Goal: Task Accomplishment & Management: Complete application form

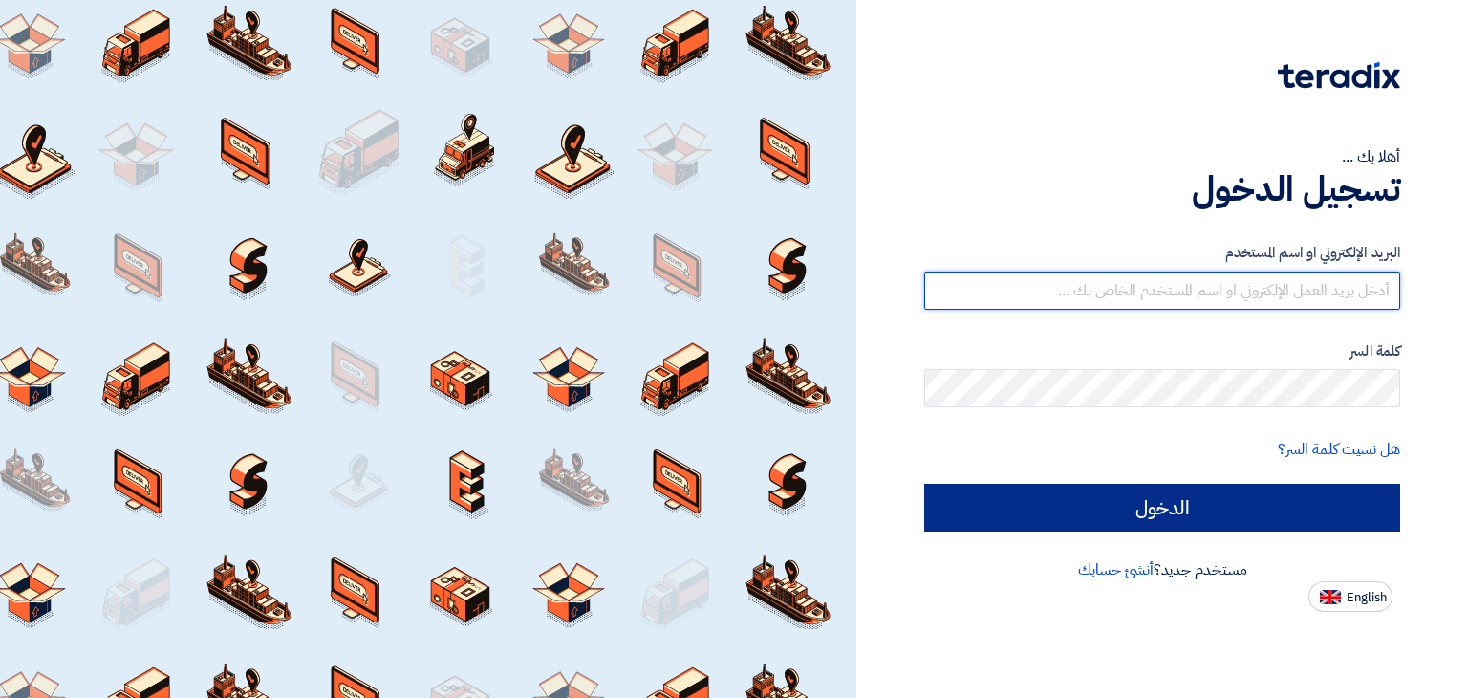
type input "[EMAIL_ADDRESS][DOMAIN_NAME]"
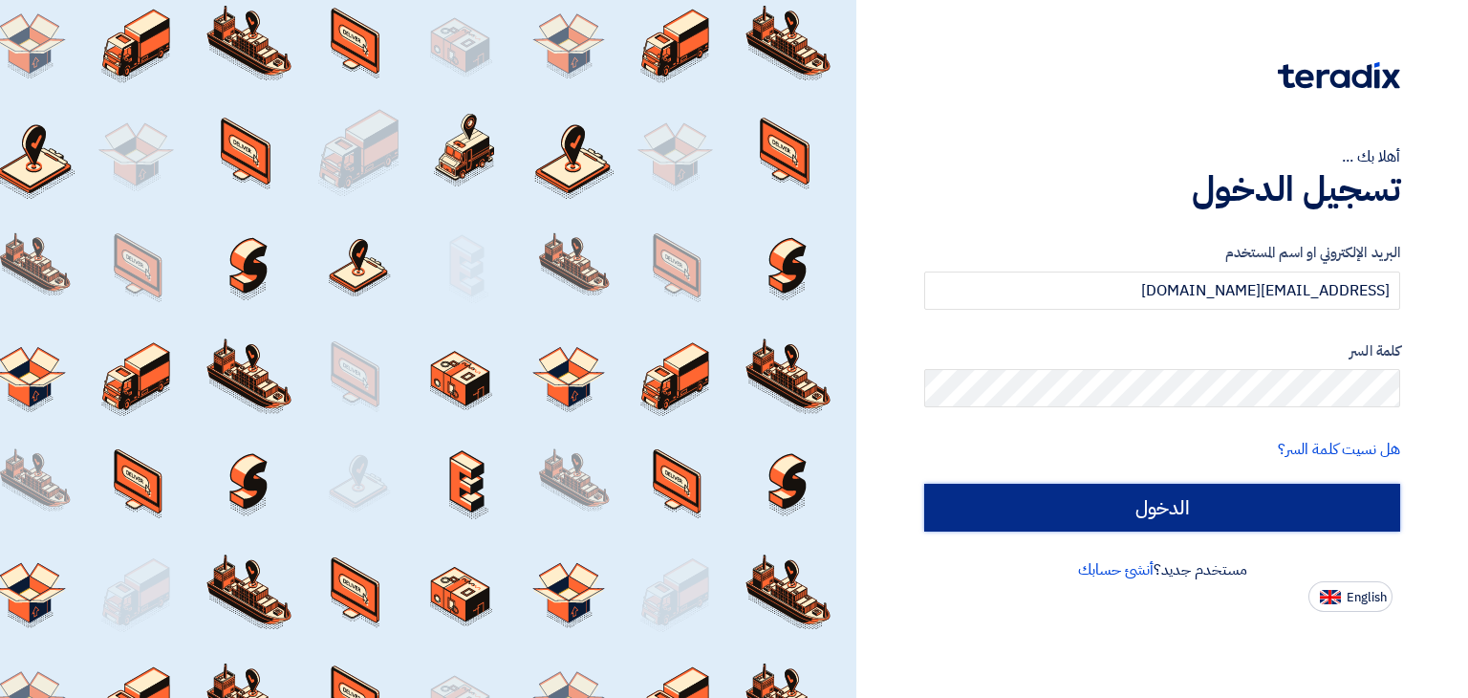
click at [1286, 517] on input "الدخول" at bounding box center [1162, 508] width 476 height 48
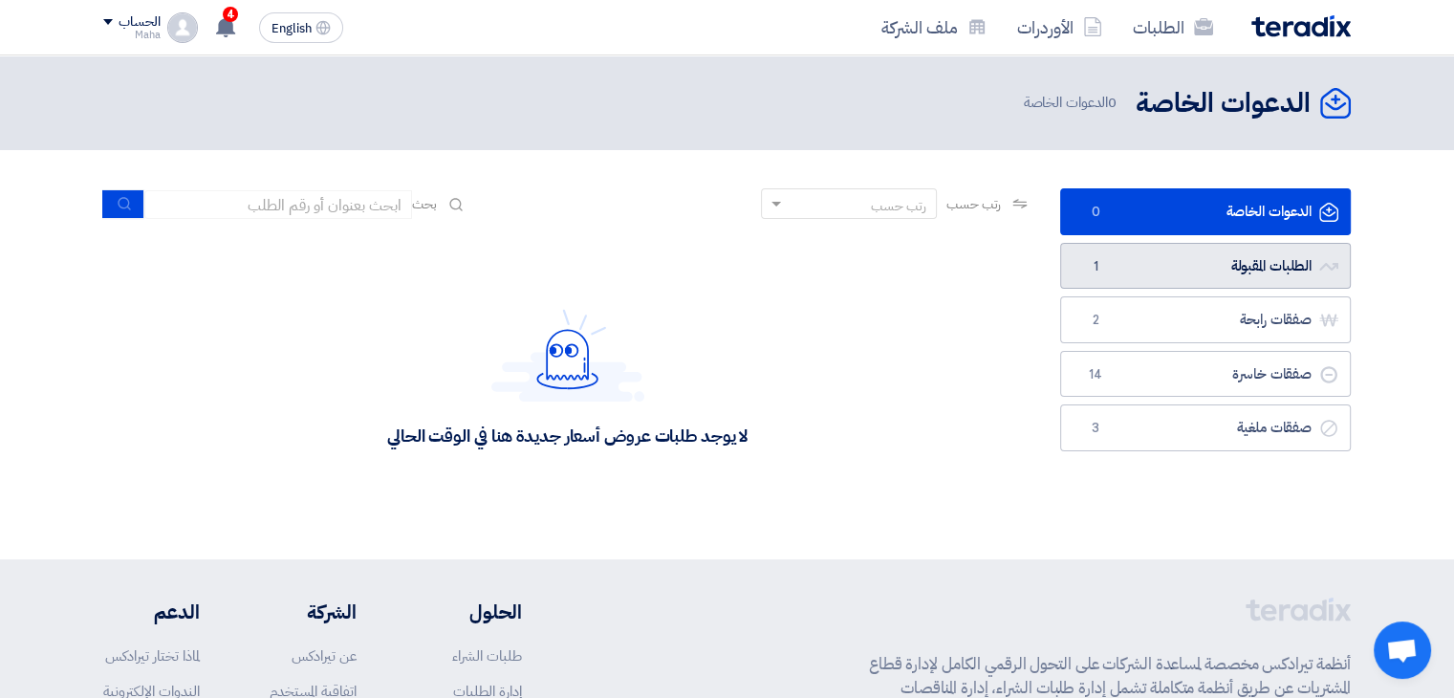
click at [1266, 271] on link "الطلبات المقبولة الطلبات المقبولة 1" at bounding box center [1205, 266] width 291 height 47
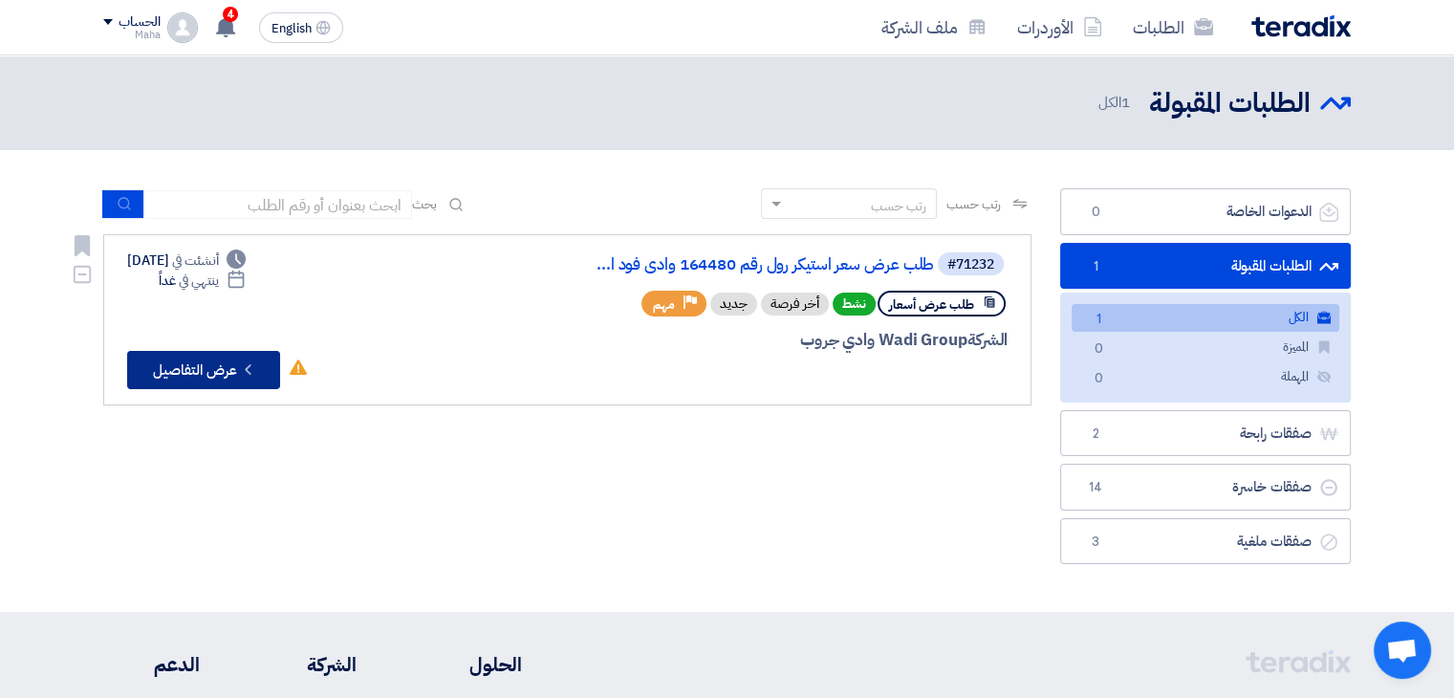
click at [204, 368] on button "Check details عرض التفاصيل" at bounding box center [203, 370] width 153 height 38
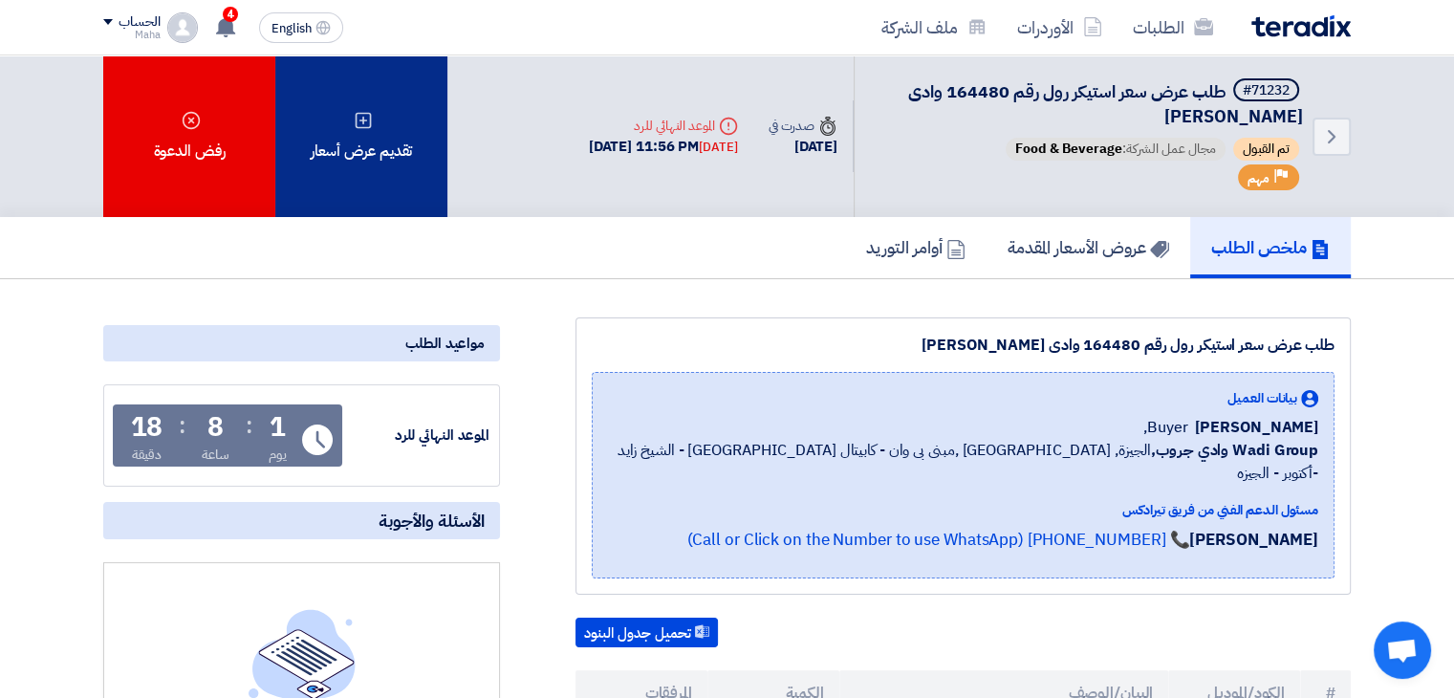
click at [340, 172] on div "تقديم عرض أسعار" at bounding box center [361, 136] width 172 height 162
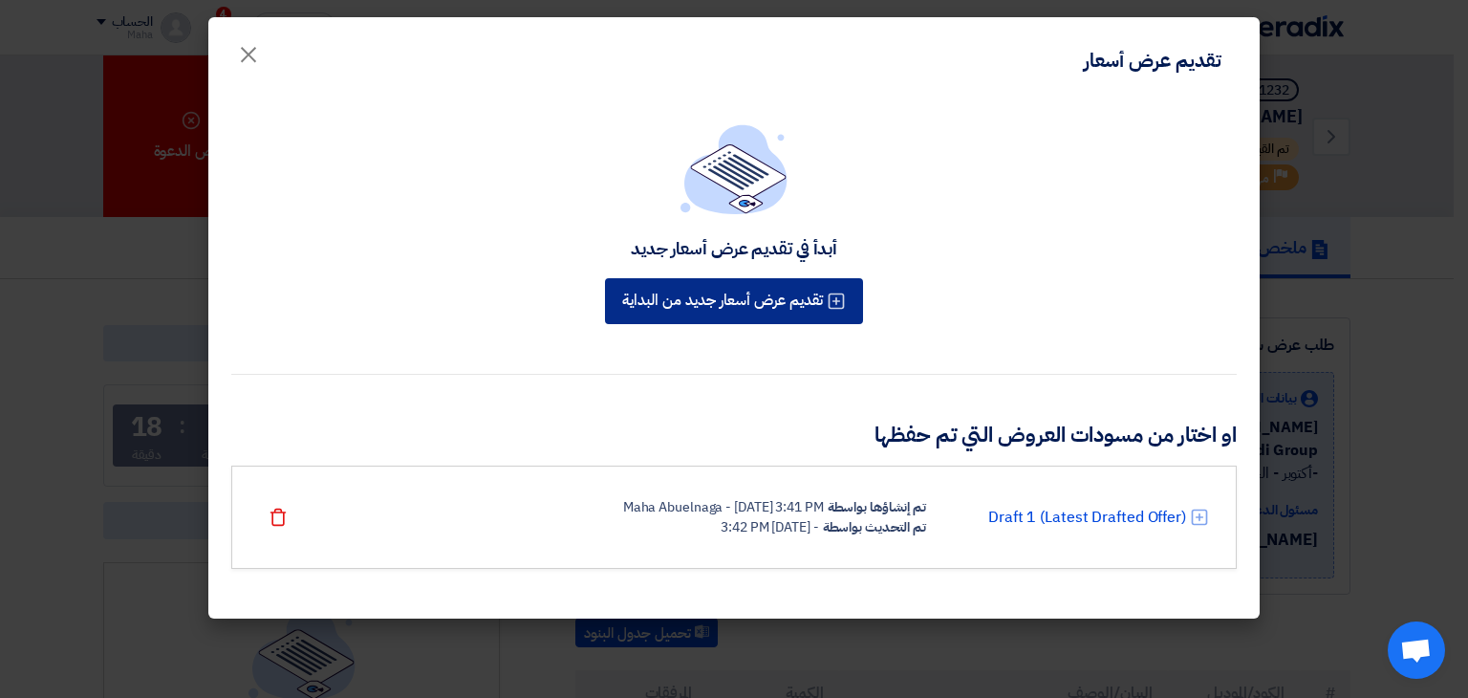
click at [756, 306] on button "تقديم عرض أسعار جديد من البداية" at bounding box center [734, 301] width 258 height 46
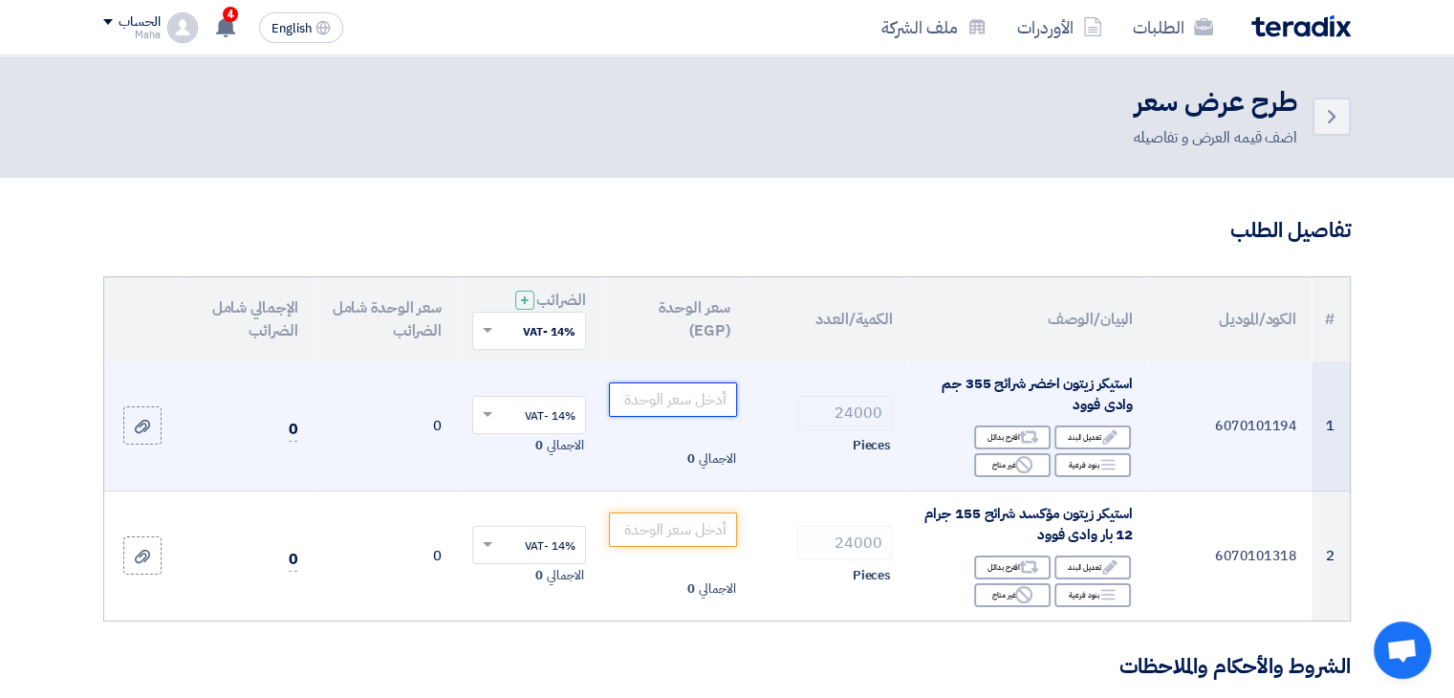
click at [676, 401] on input "number" at bounding box center [673, 399] width 129 height 34
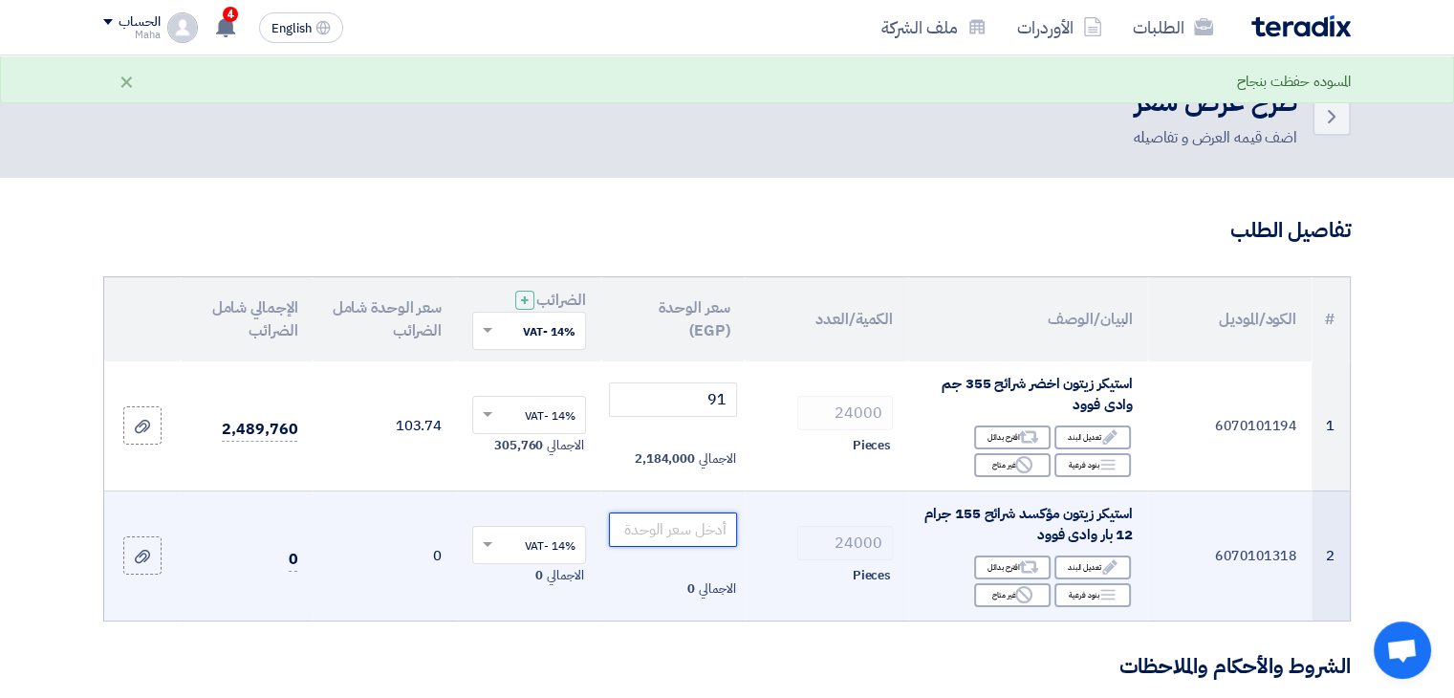
click at [707, 532] on input "number" at bounding box center [673, 529] width 129 height 34
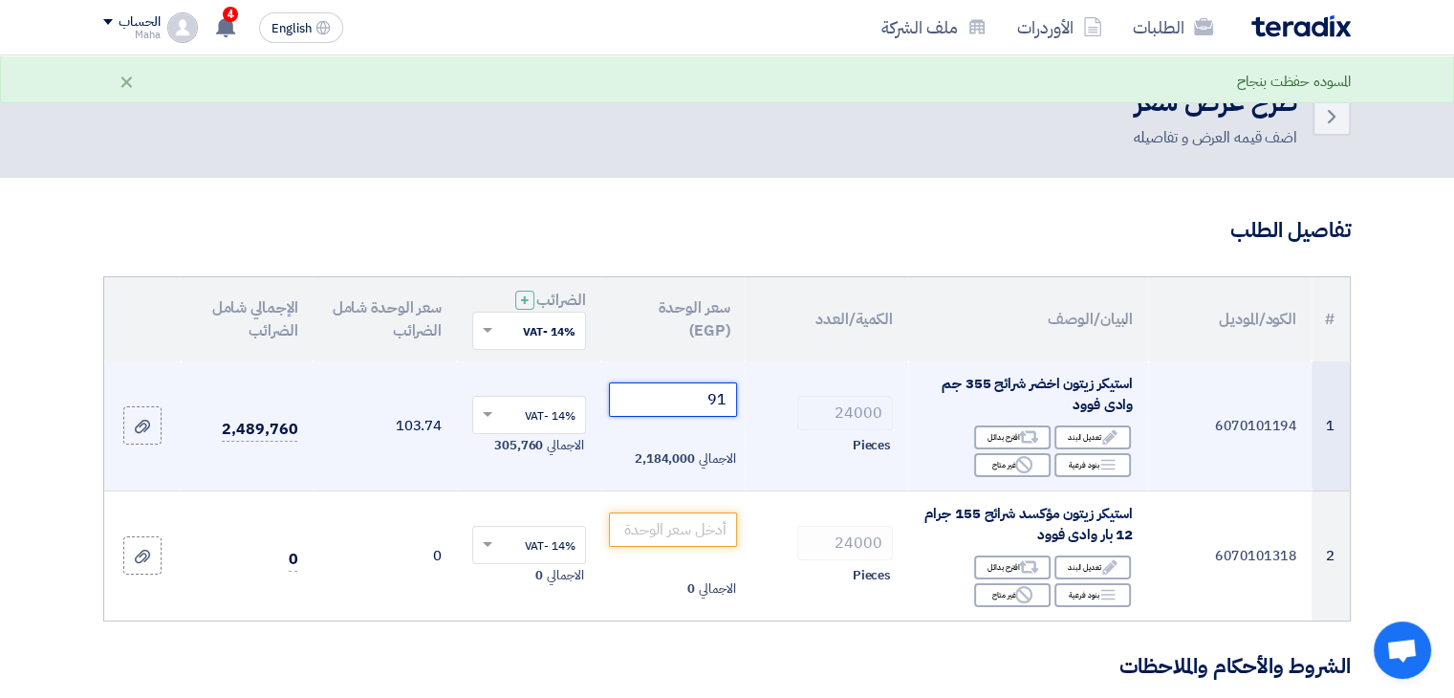
click at [703, 394] on input "91" at bounding box center [673, 399] width 129 height 34
type input "9"
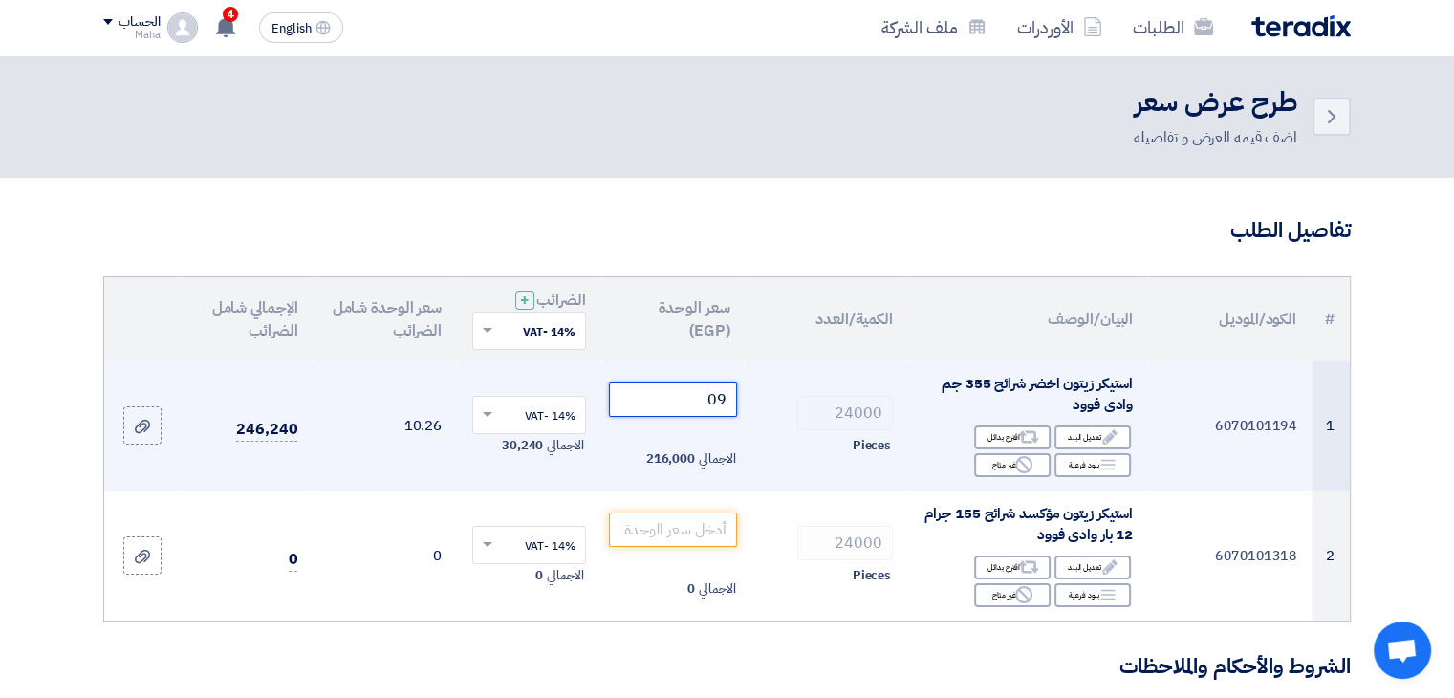
type input "0"
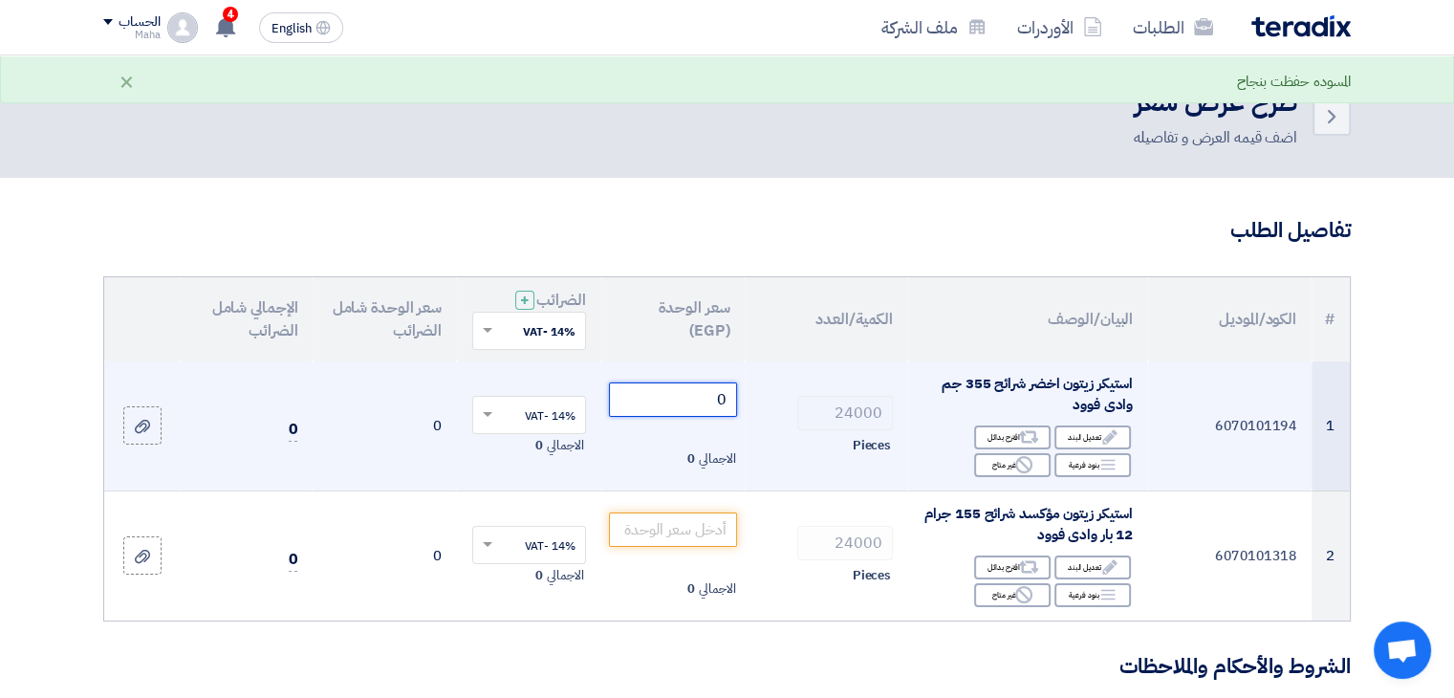
click at [725, 402] on input "0" at bounding box center [673, 399] width 129 height 34
type input "0"
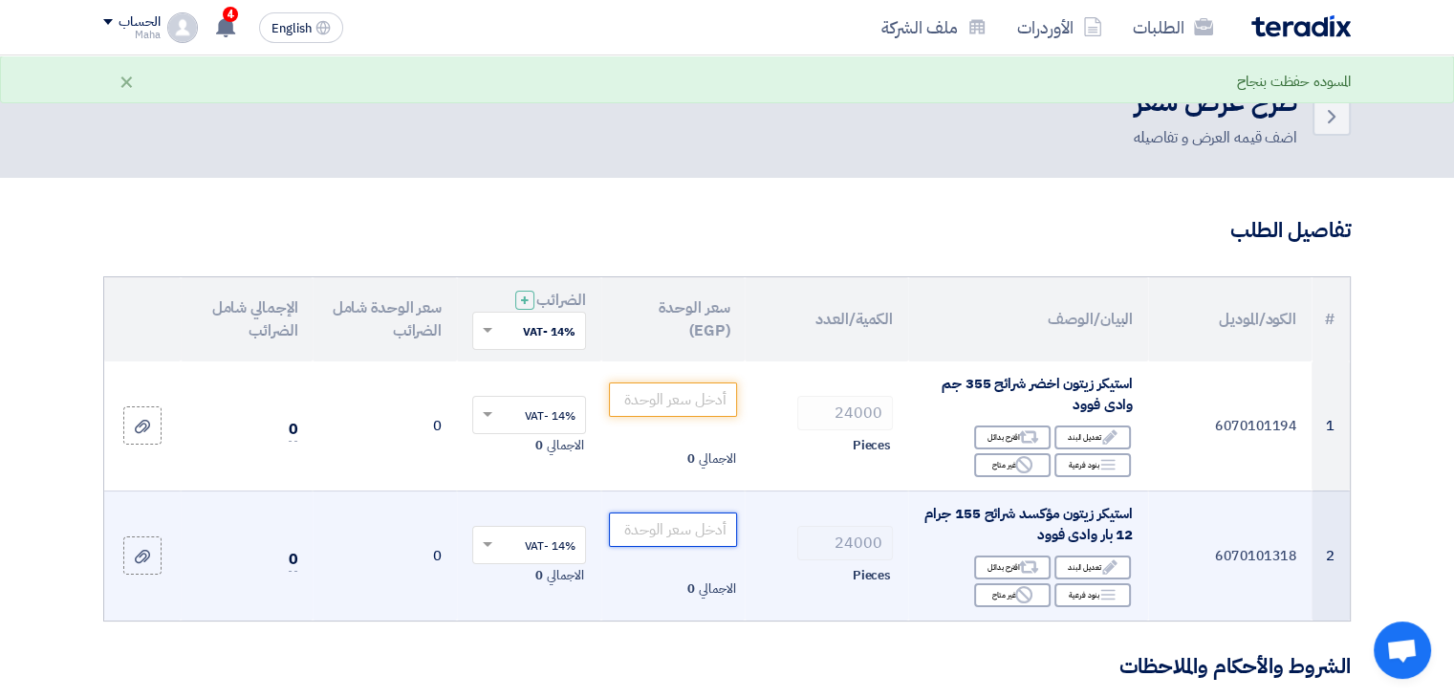
click at [697, 529] on input "number" at bounding box center [673, 529] width 129 height 34
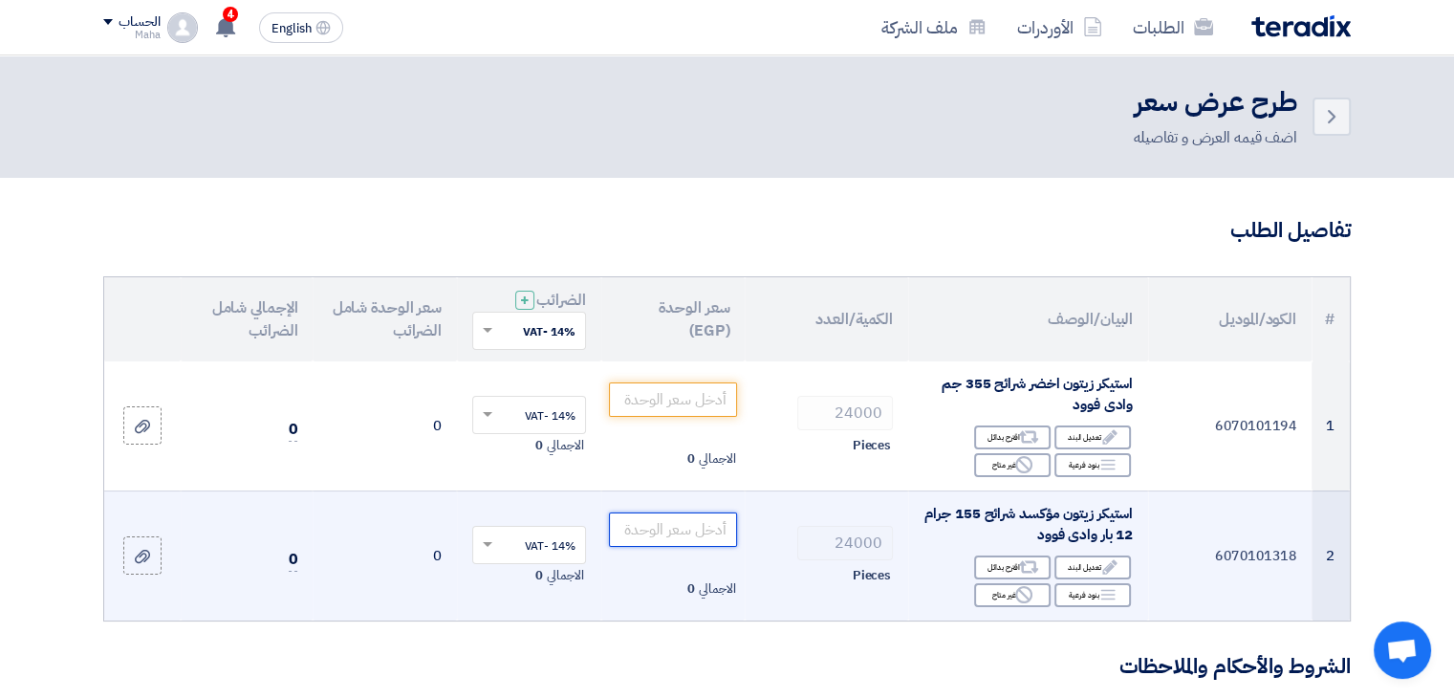
type input "0"
click at [719, 528] on input "0" at bounding box center [673, 529] width 129 height 34
click at [725, 532] on input "0" at bounding box center [673, 529] width 129 height 34
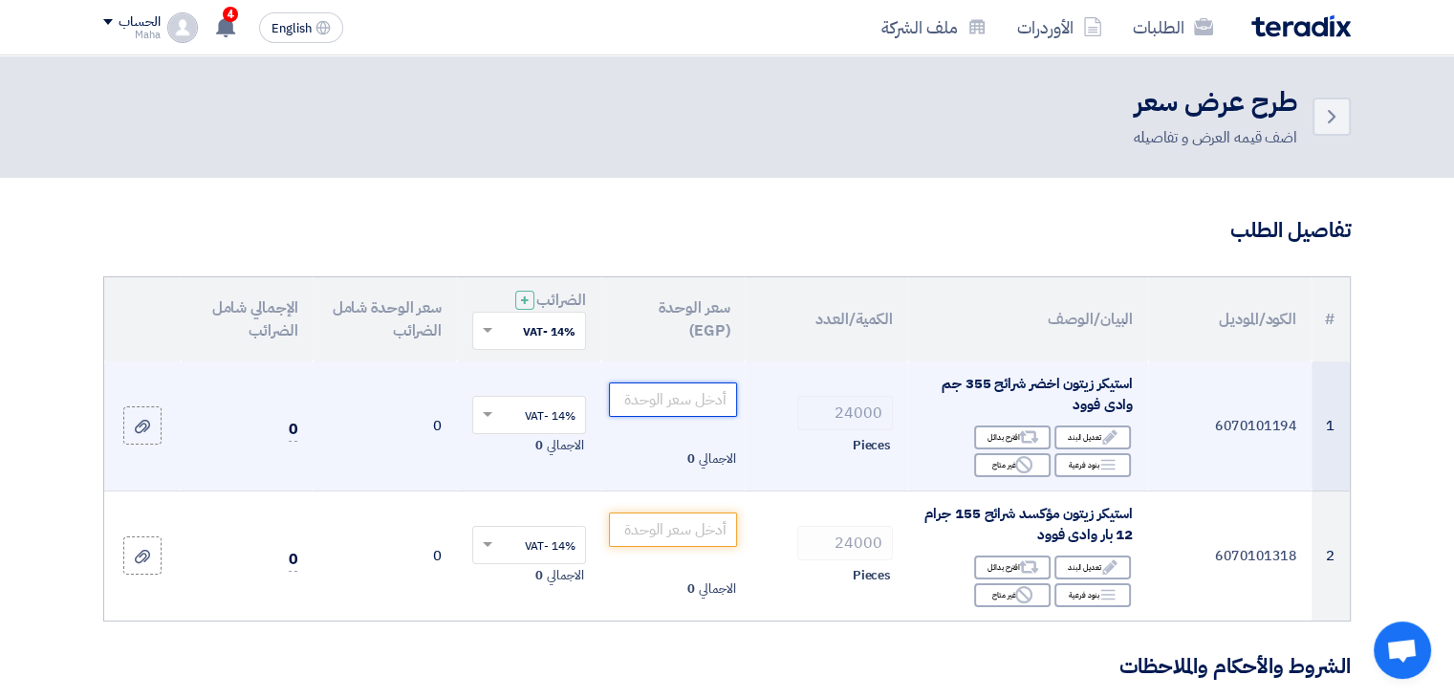
click at [701, 387] on input "number" at bounding box center [673, 399] width 129 height 34
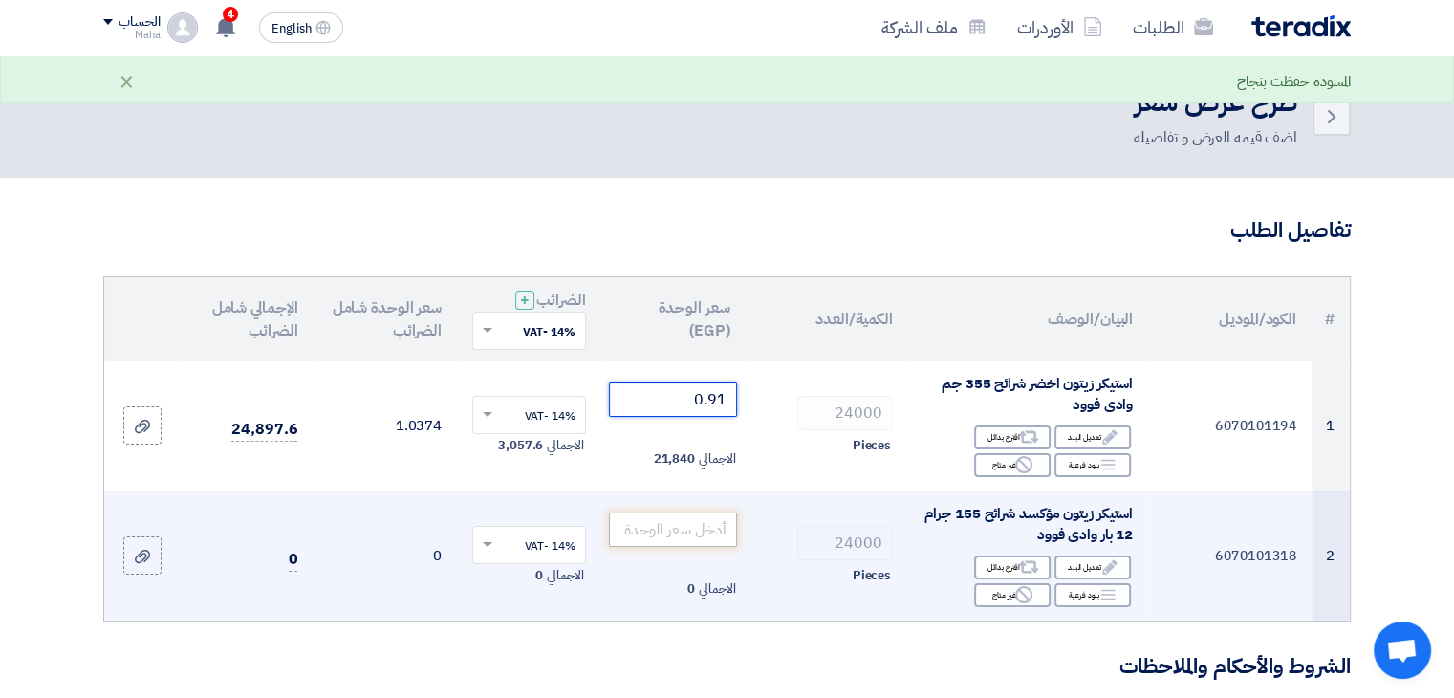
type input "0.91"
click at [697, 528] on input "number" at bounding box center [673, 529] width 129 height 34
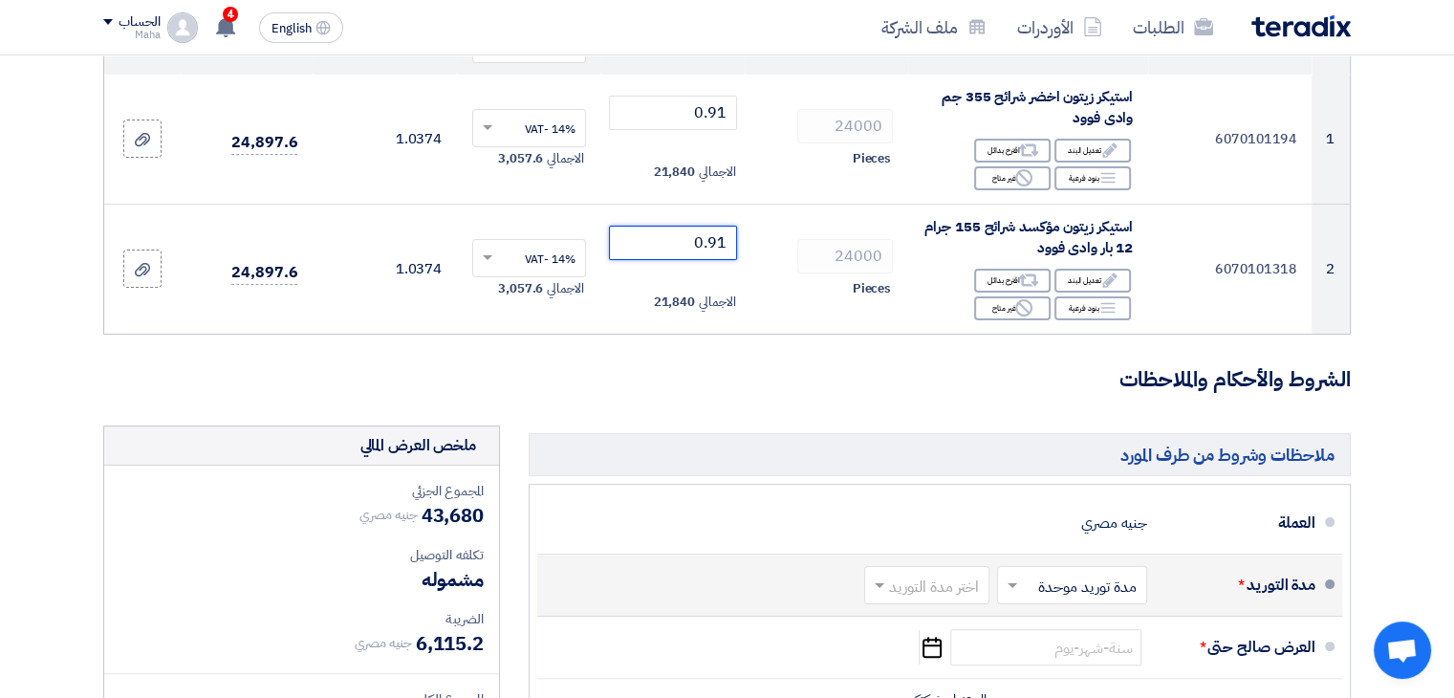
scroll to position [382, 0]
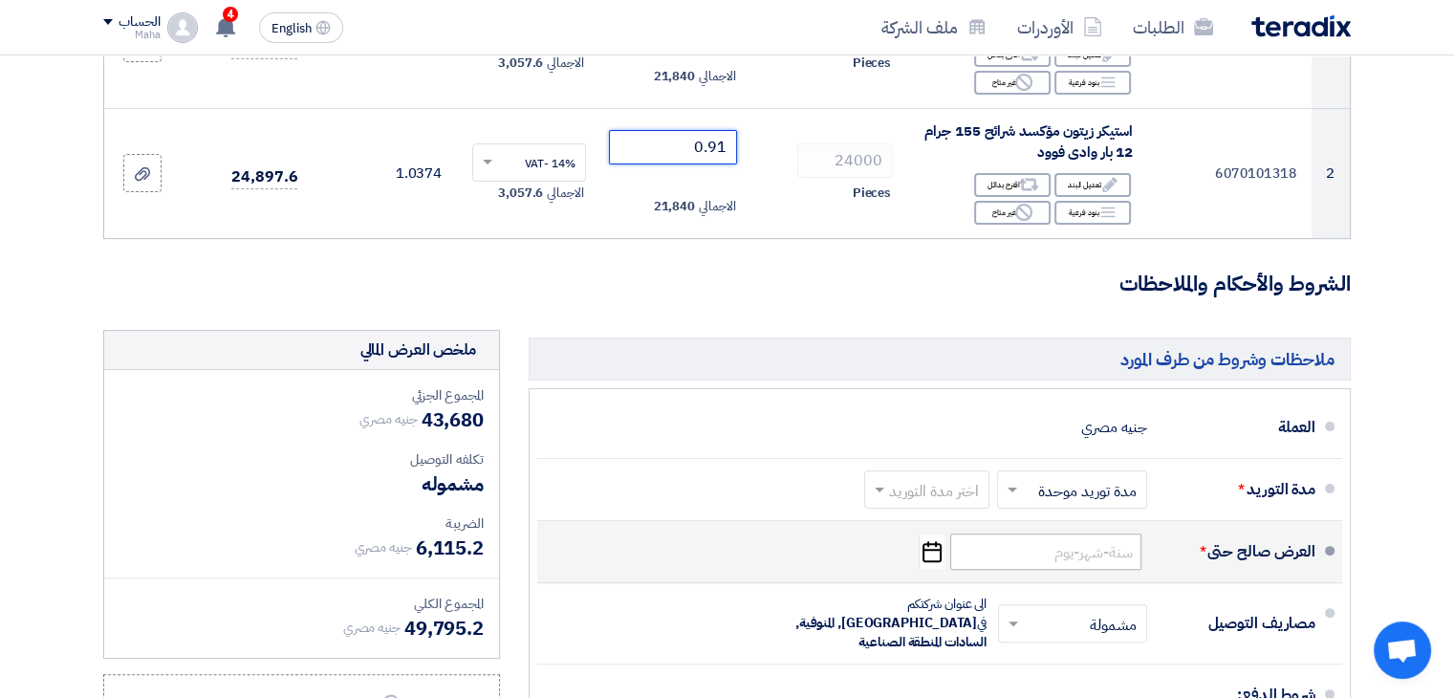
type input "0.91"
click at [1076, 555] on input at bounding box center [1045, 551] width 191 height 36
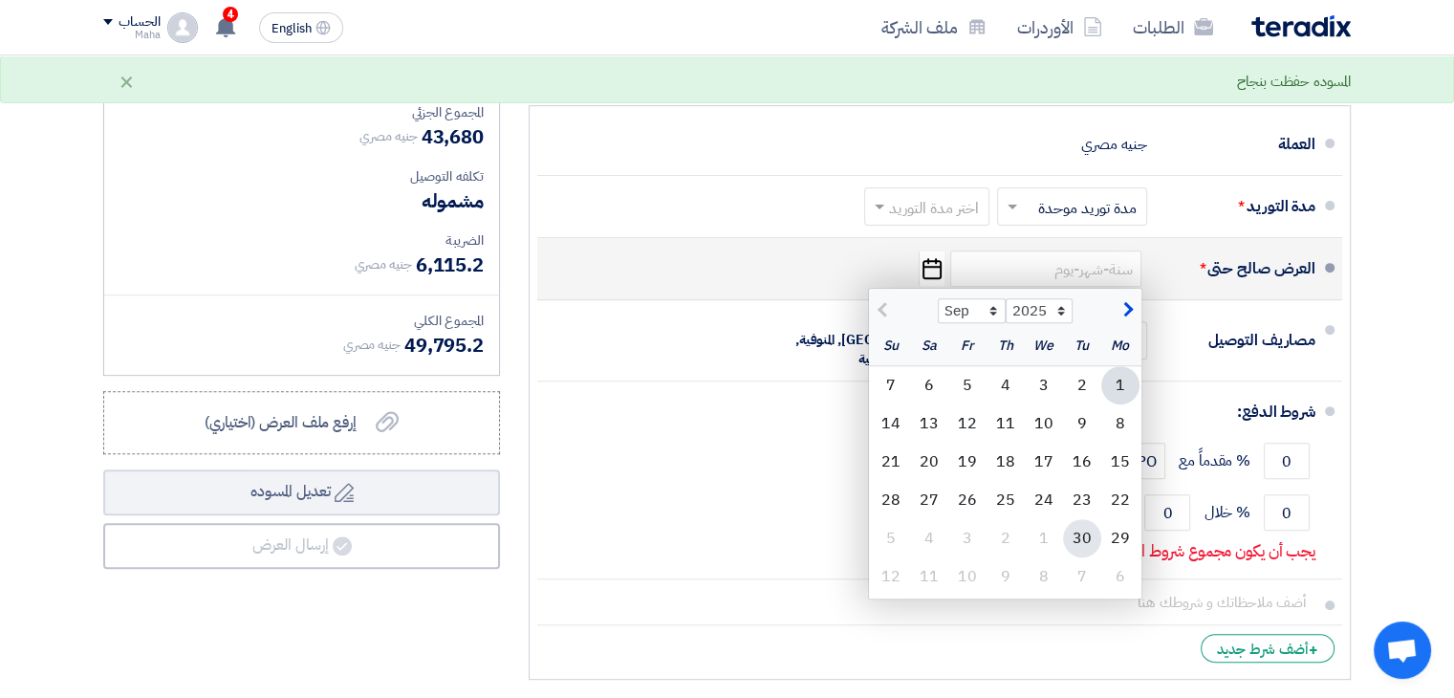
scroll to position [669, 0]
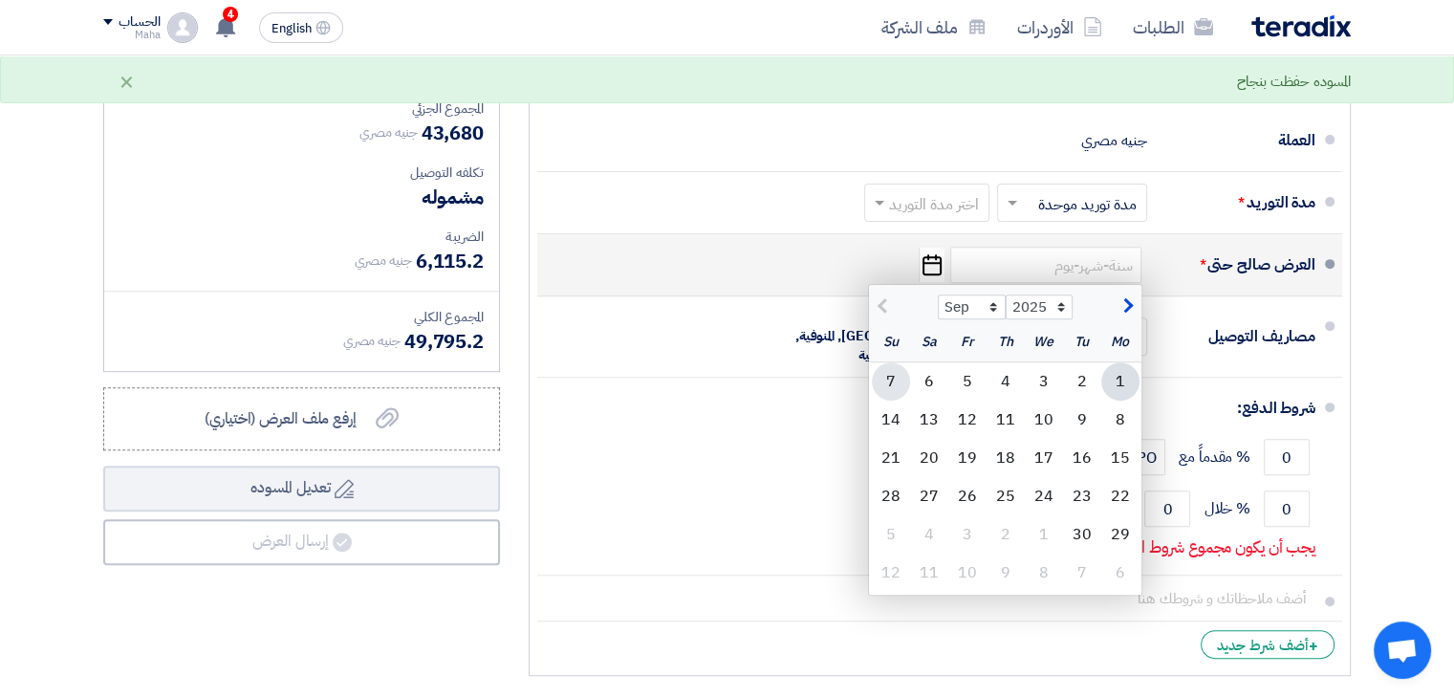
click at [891, 376] on div "7" at bounding box center [891, 381] width 38 height 38
type input "[DATE]"
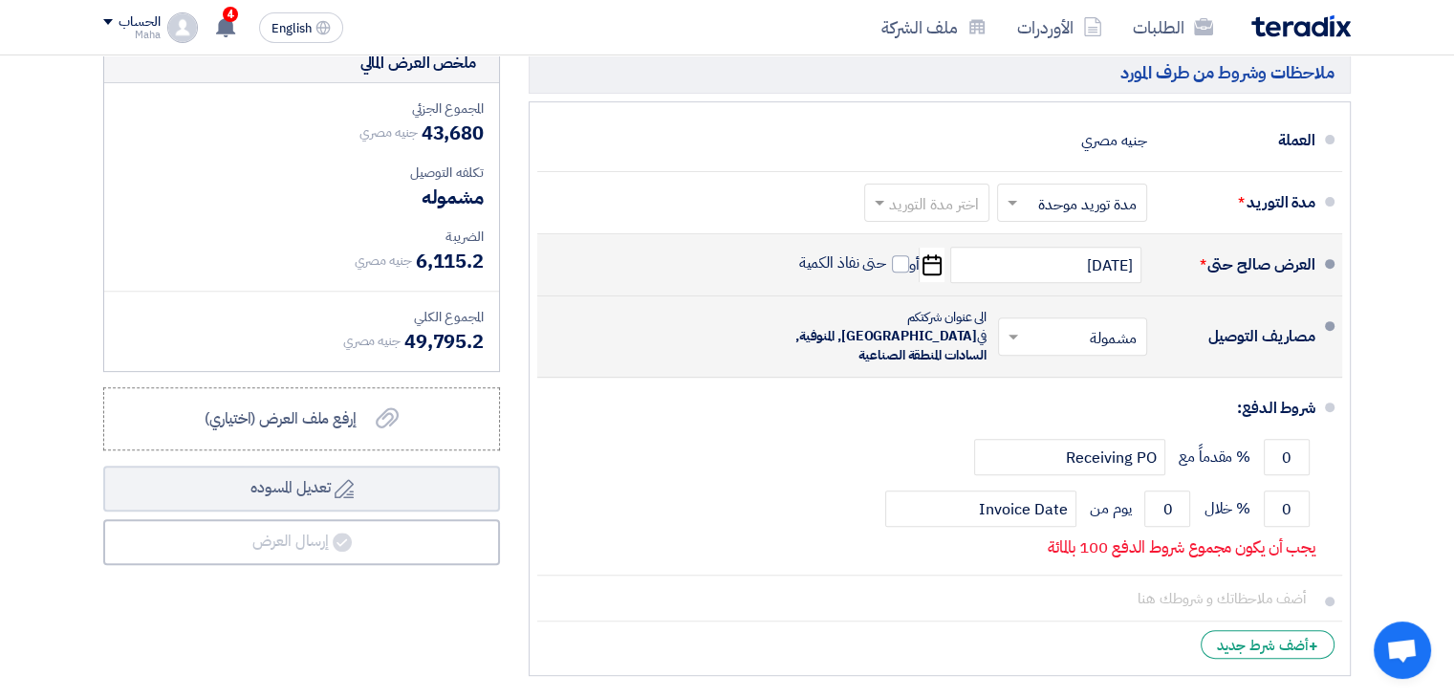
click at [1082, 325] on input "text" at bounding box center [1069, 339] width 140 height 28
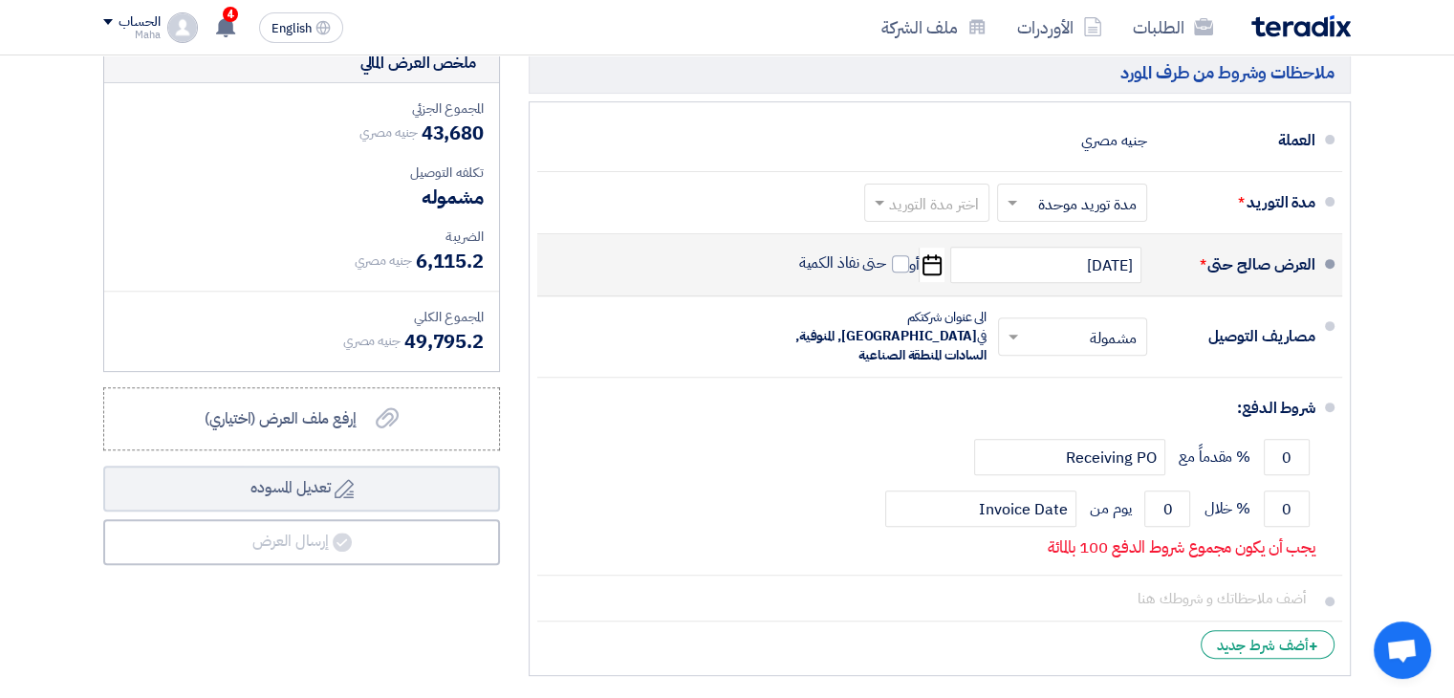
click at [407, 601] on div "ملخص العرض المالي المجموع الجزئي جنيه مصري 43,680 تكلفه التوصيل" at bounding box center [301, 364] width 425 height 642
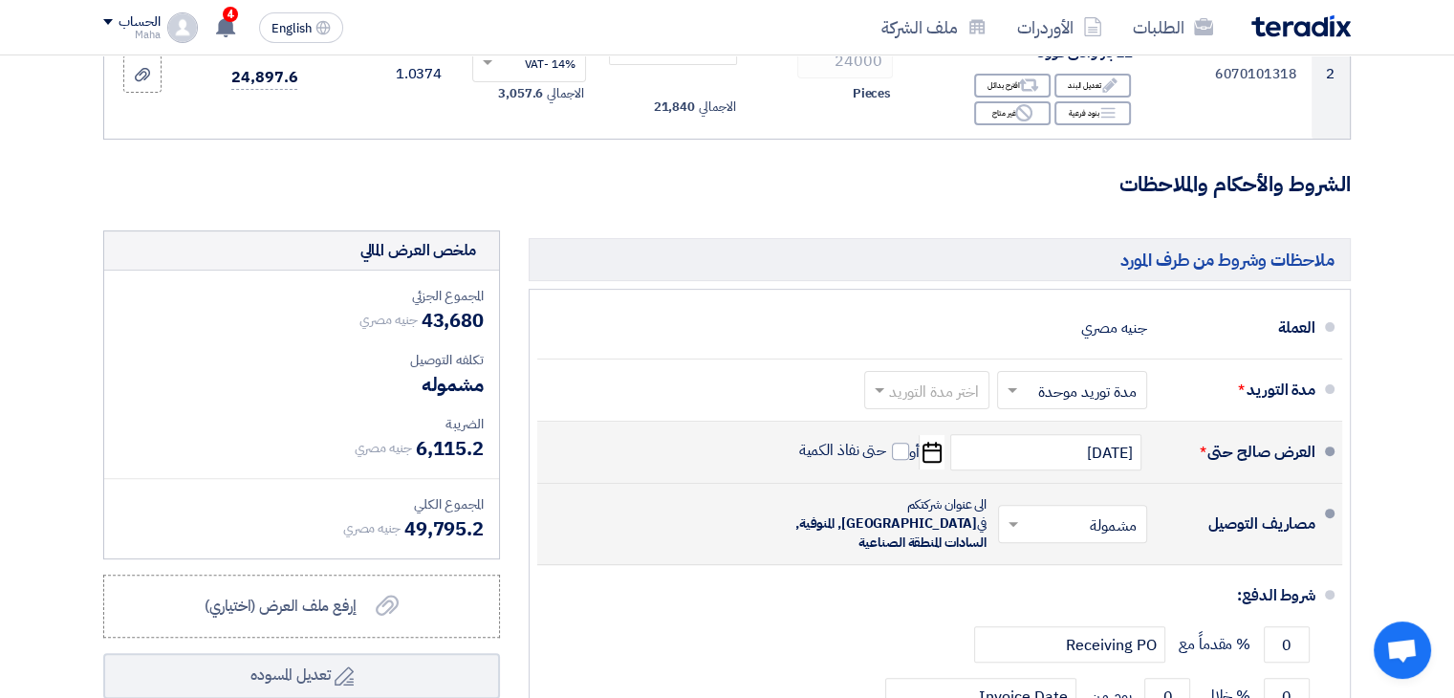
scroll to position [478, 0]
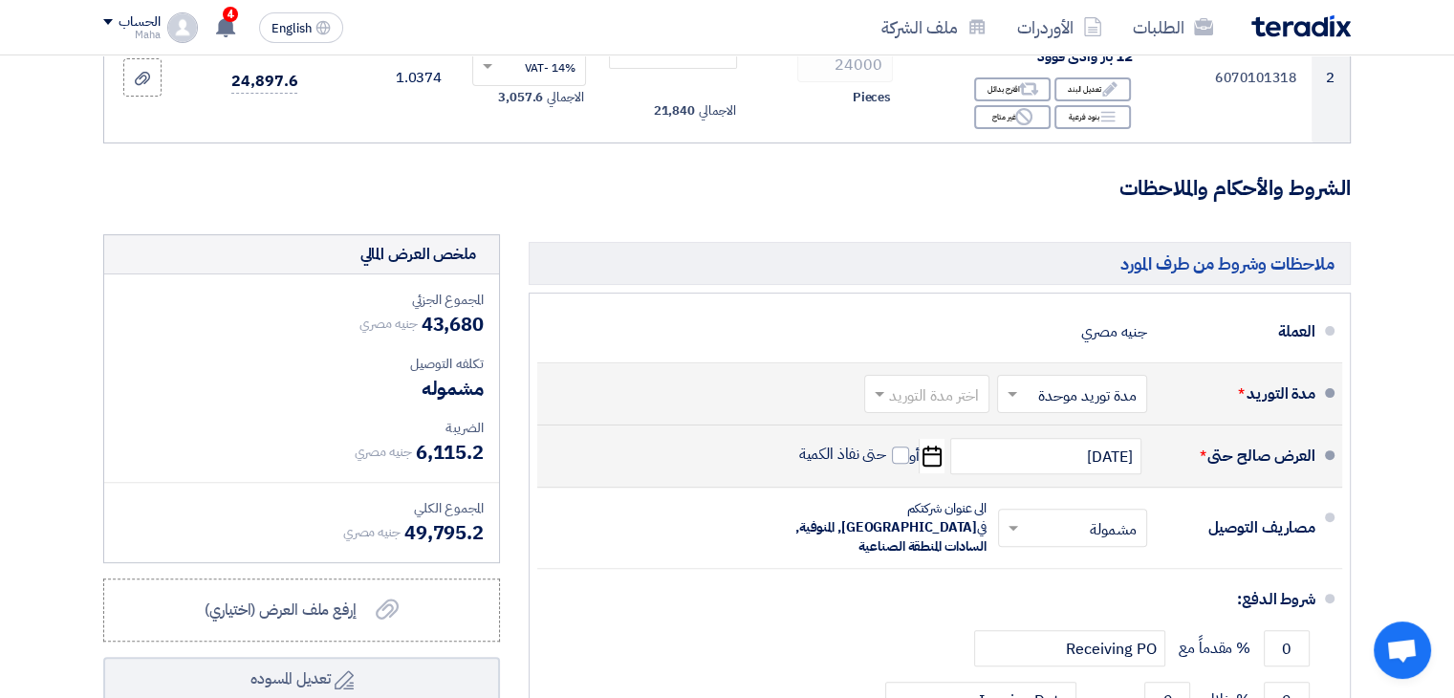
click at [1057, 392] on input "text" at bounding box center [1068, 396] width 140 height 28
click at [1089, 472] on span "مدة توريد موحدة" at bounding box center [1090, 470] width 100 height 23
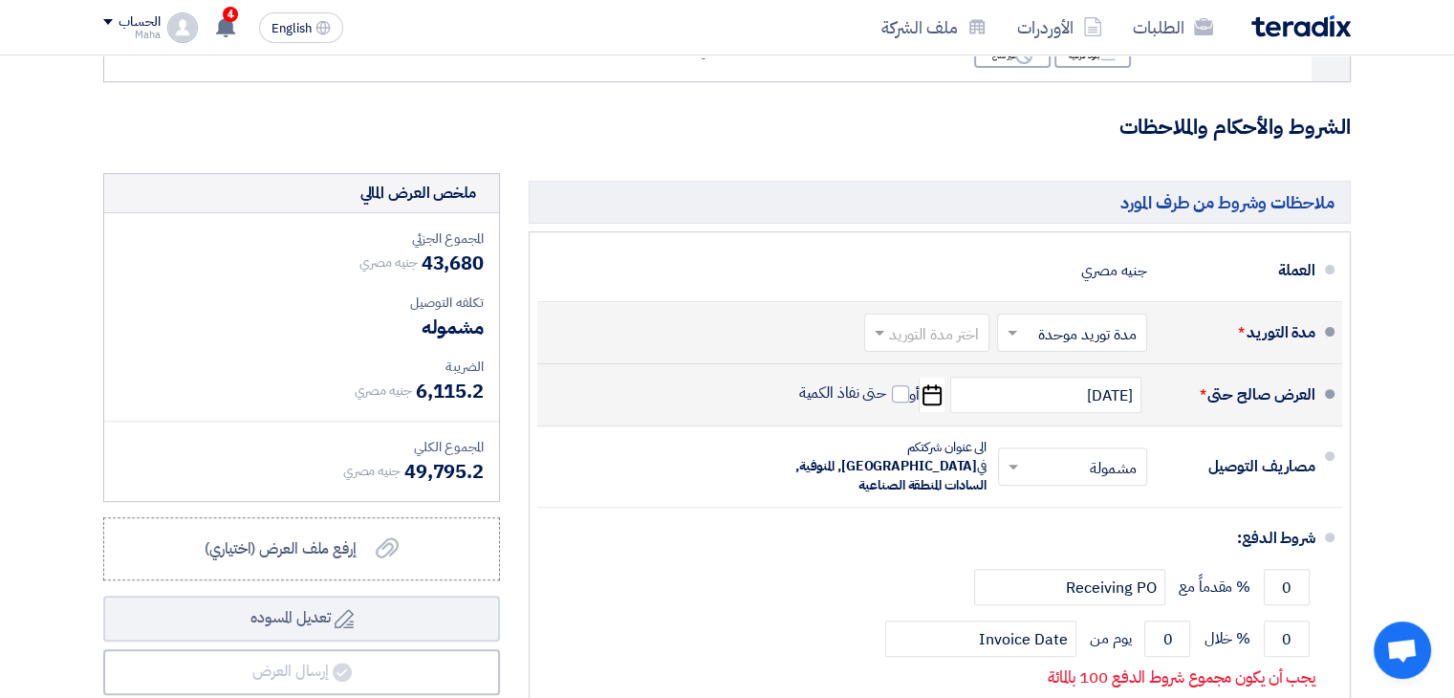
scroll to position [573, 0]
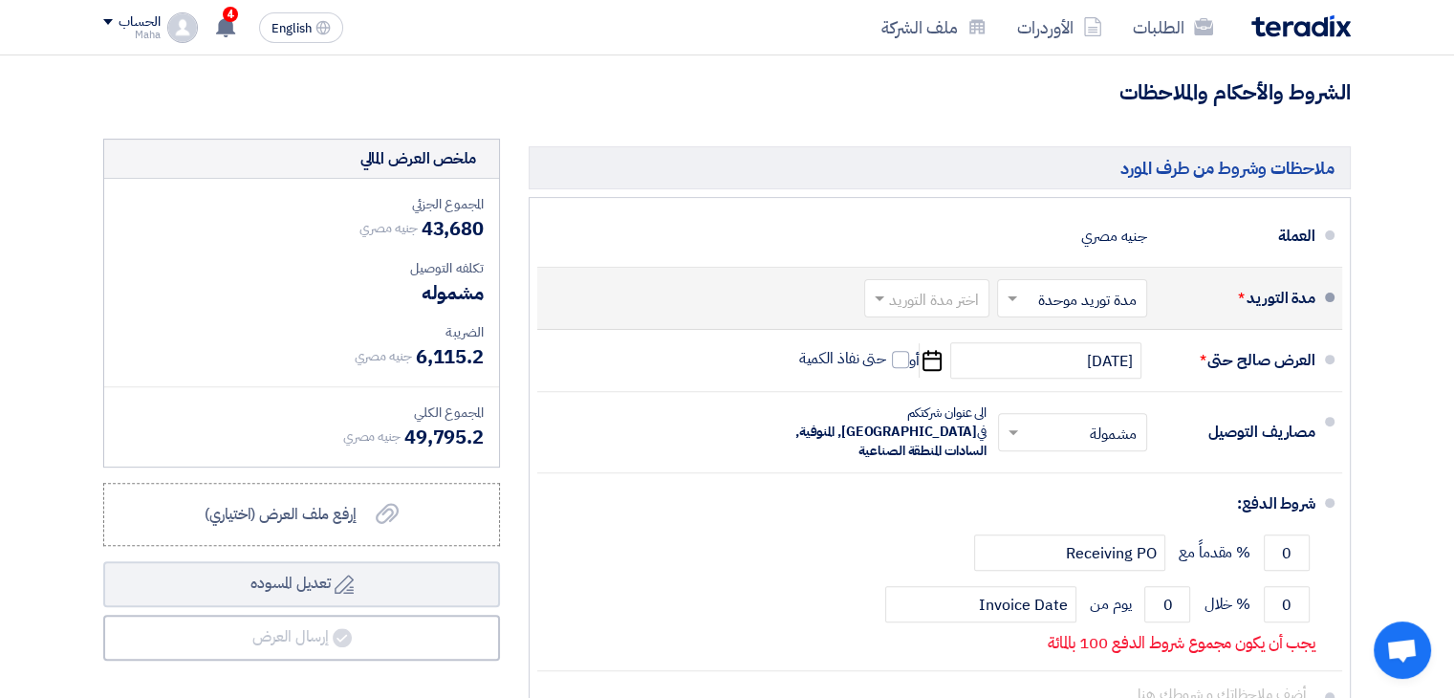
click at [942, 302] on input "text" at bounding box center [923, 301] width 116 height 28
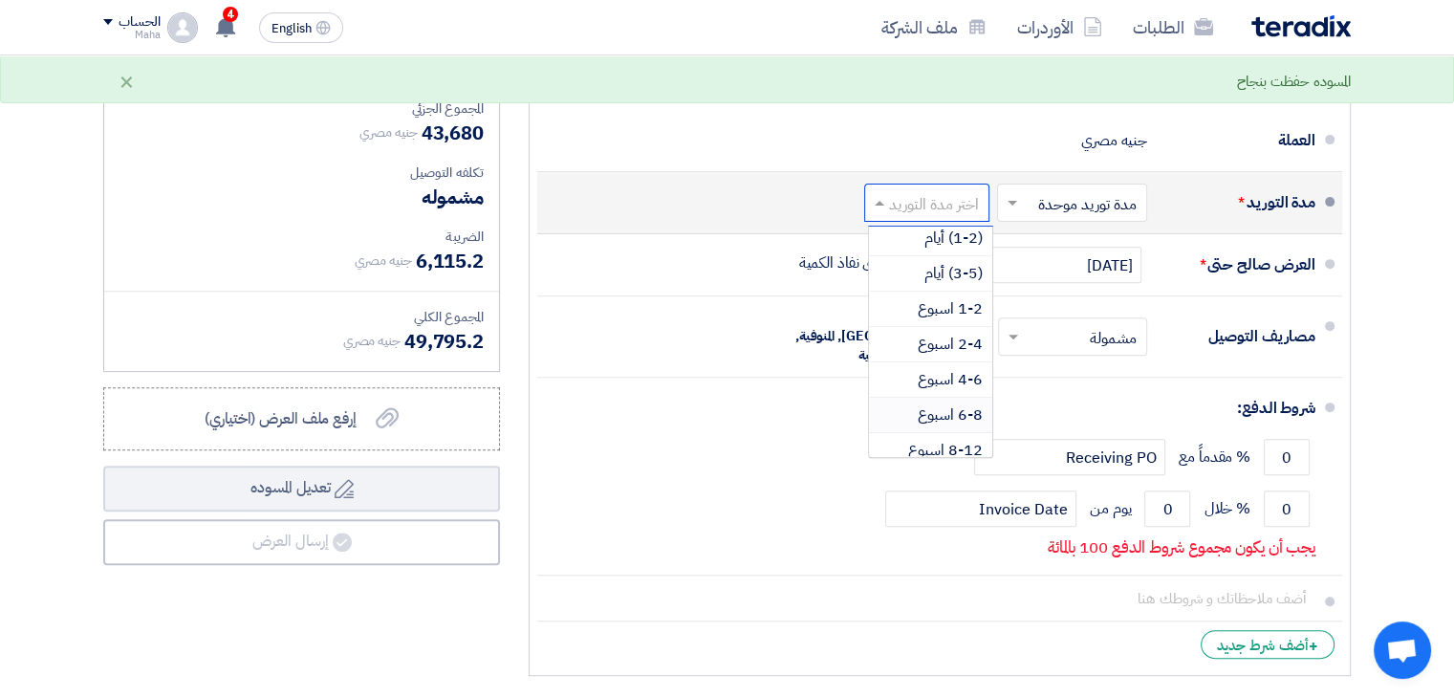
scroll to position [0, 0]
click at [969, 313] on span "1-2 اسبوع" at bounding box center [949, 314] width 65 height 23
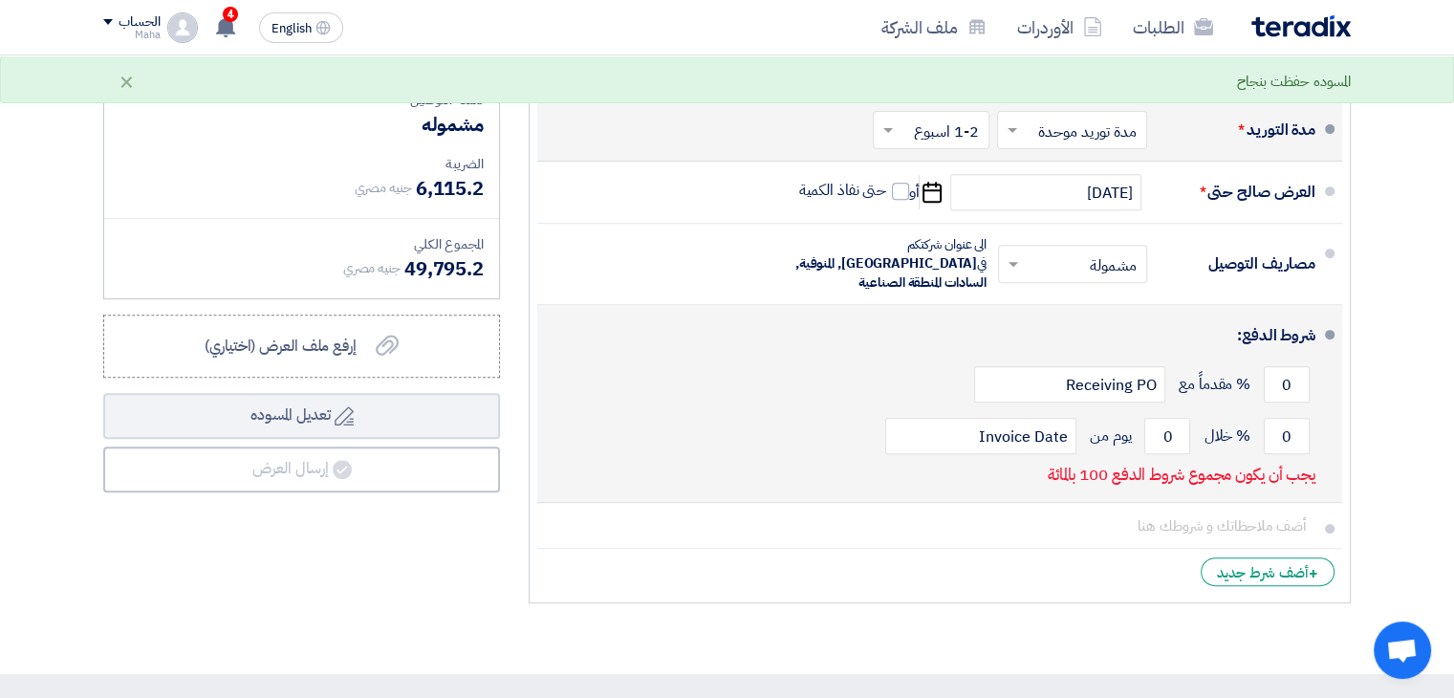
scroll to position [765, 0]
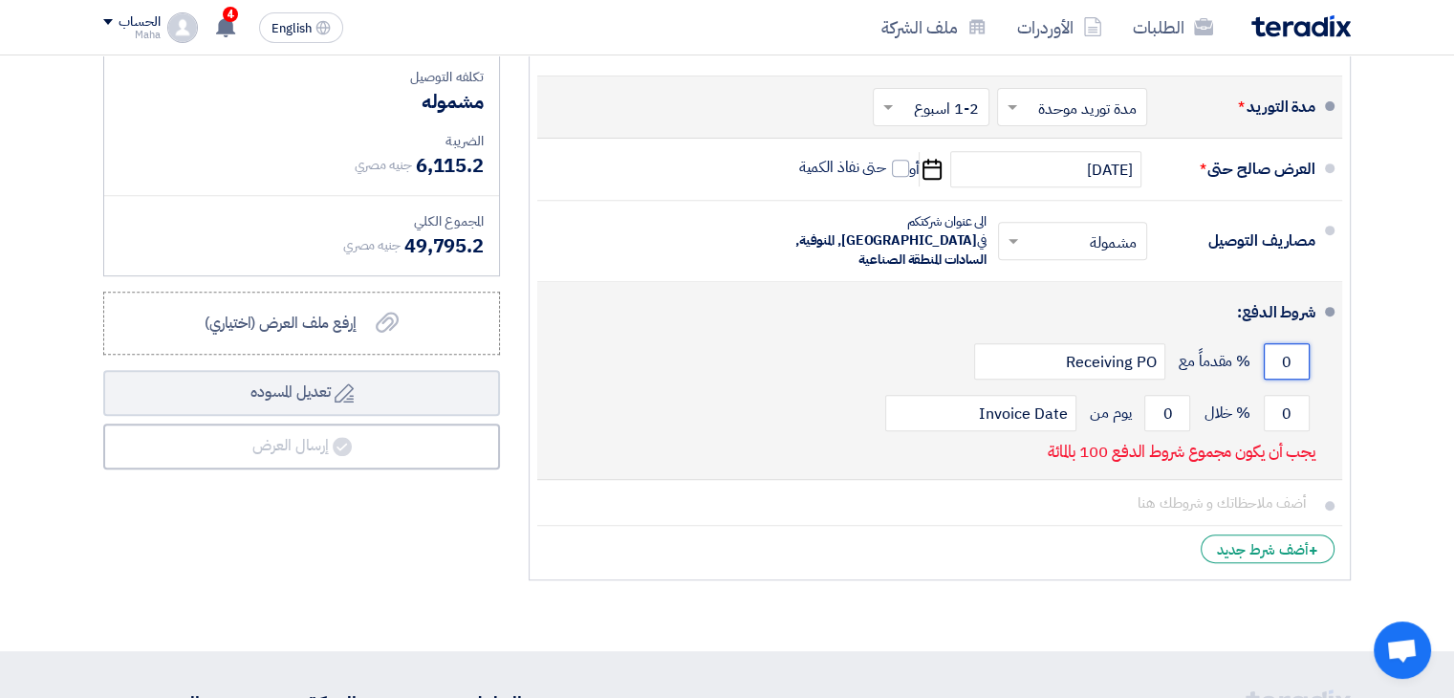
click at [1288, 343] on input "0" at bounding box center [1286, 361] width 46 height 36
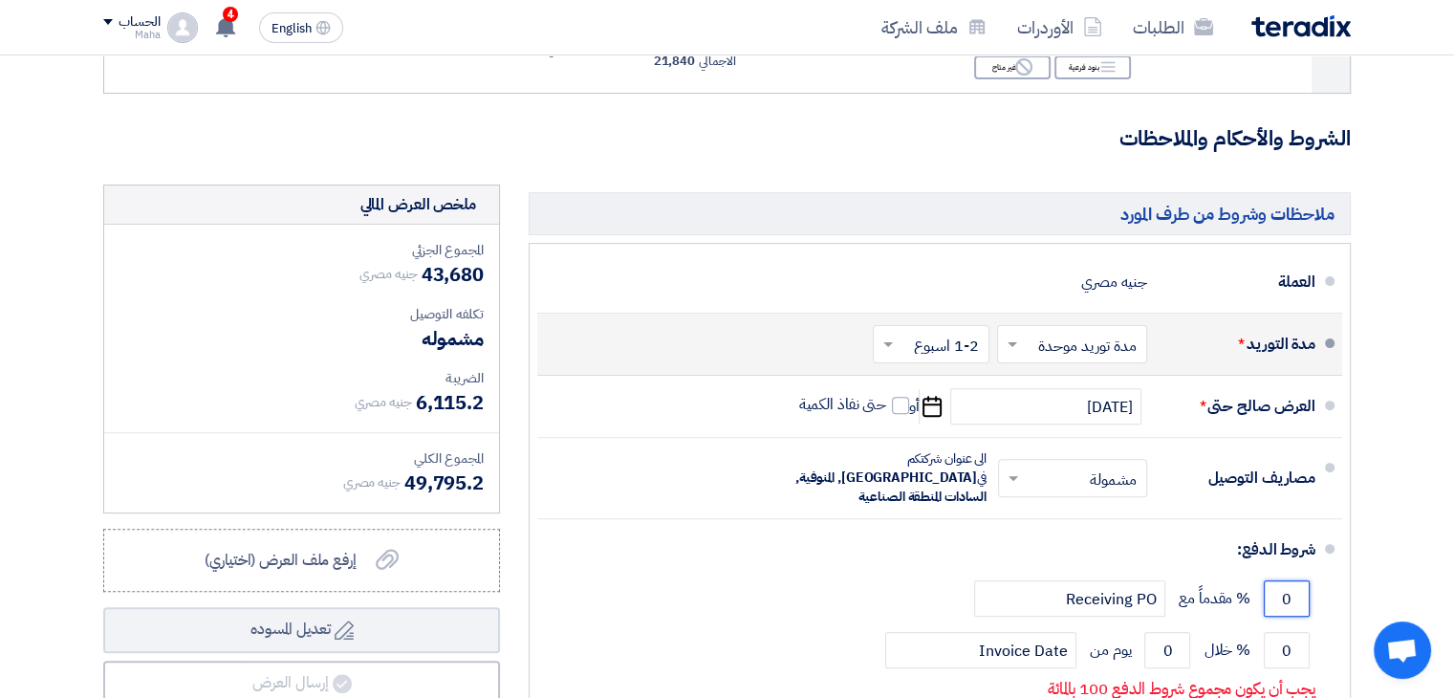
scroll to position [669, 0]
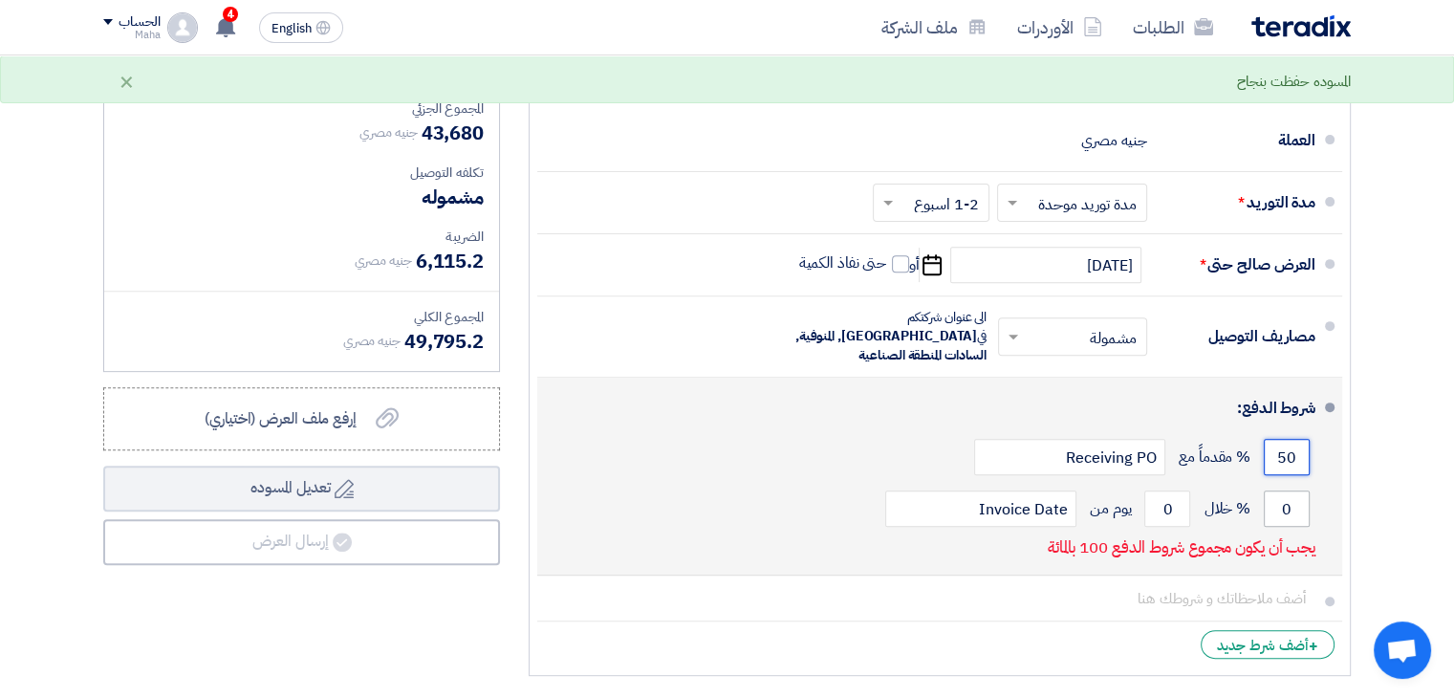
type input "50"
click at [1285, 492] on input "0" at bounding box center [1286, 508] width 46 height 36
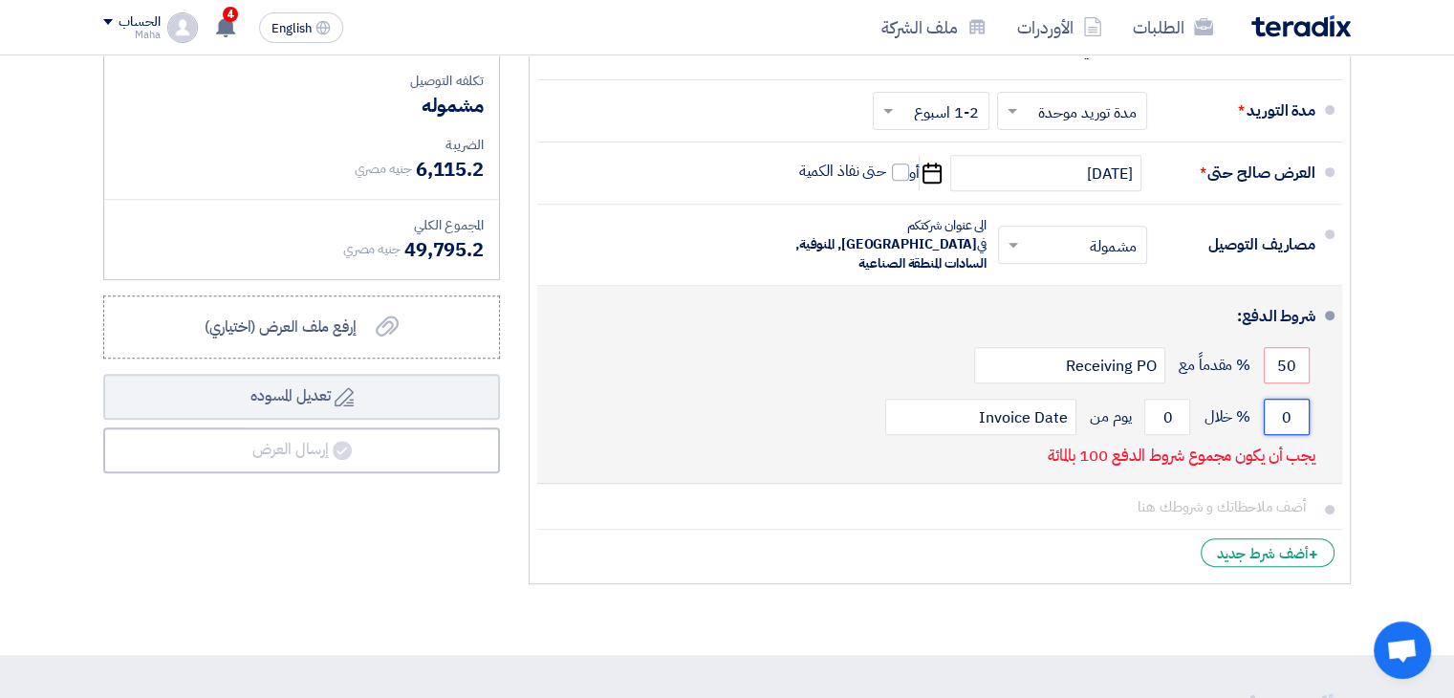
scroll to position [765, 0]
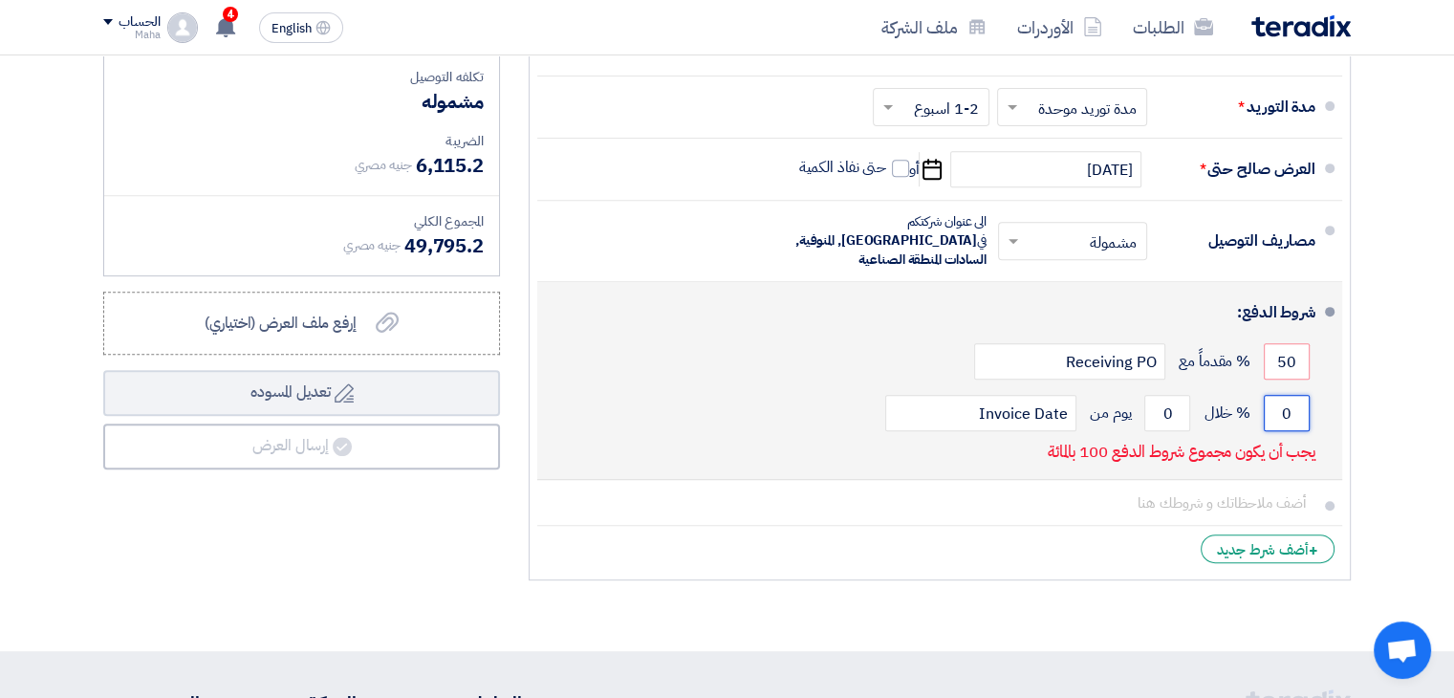
click at [1284, 396] on input "0" at bounding box center [1286, 413] width 46 height 36
click at [1285, 343] on input "50" at bounding box center [1286, 361] width 46 height 36
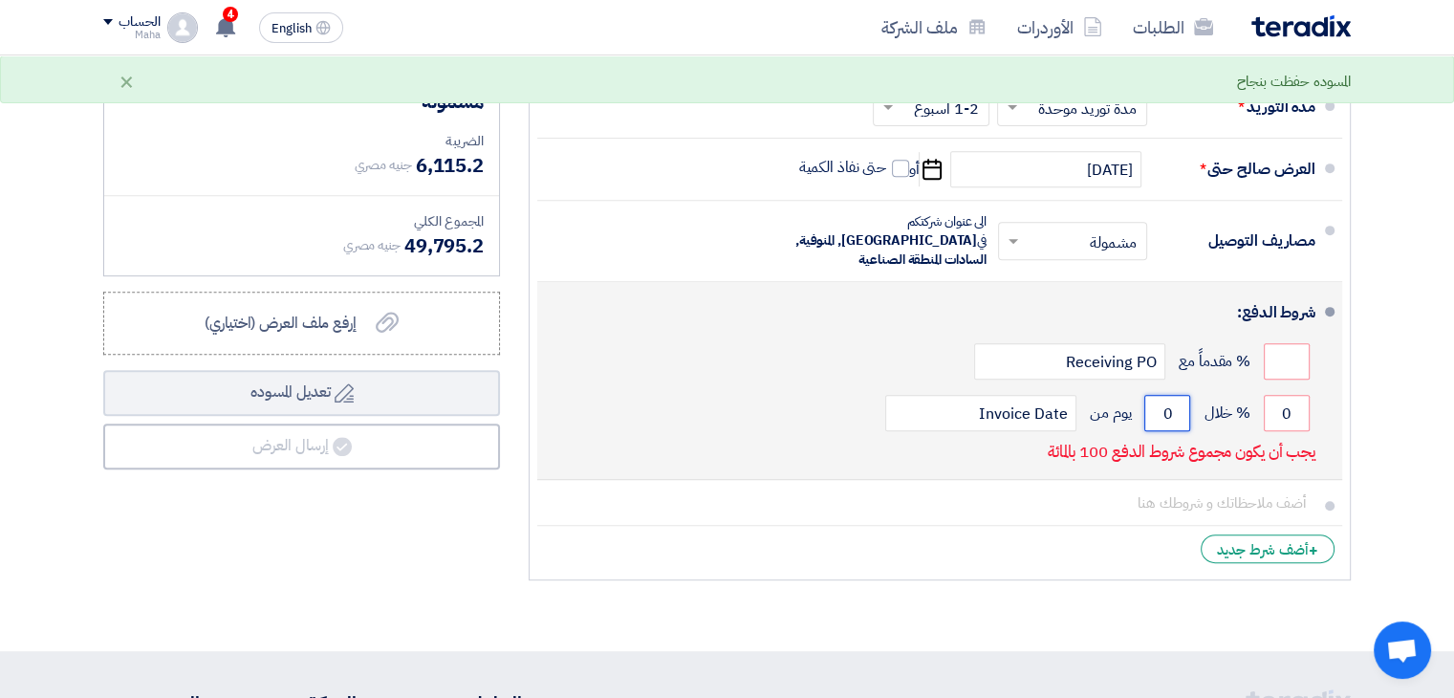
click at [1166, 398] on input "0" at bounding box center [1167, 413] width 46 height 36
click at [1166, 395] on input "0" at bounding box center [1167, 413] width 46 height 36
click at [1171, 395] on input "0" at bounding box center [1167, 413] width 46 height 36
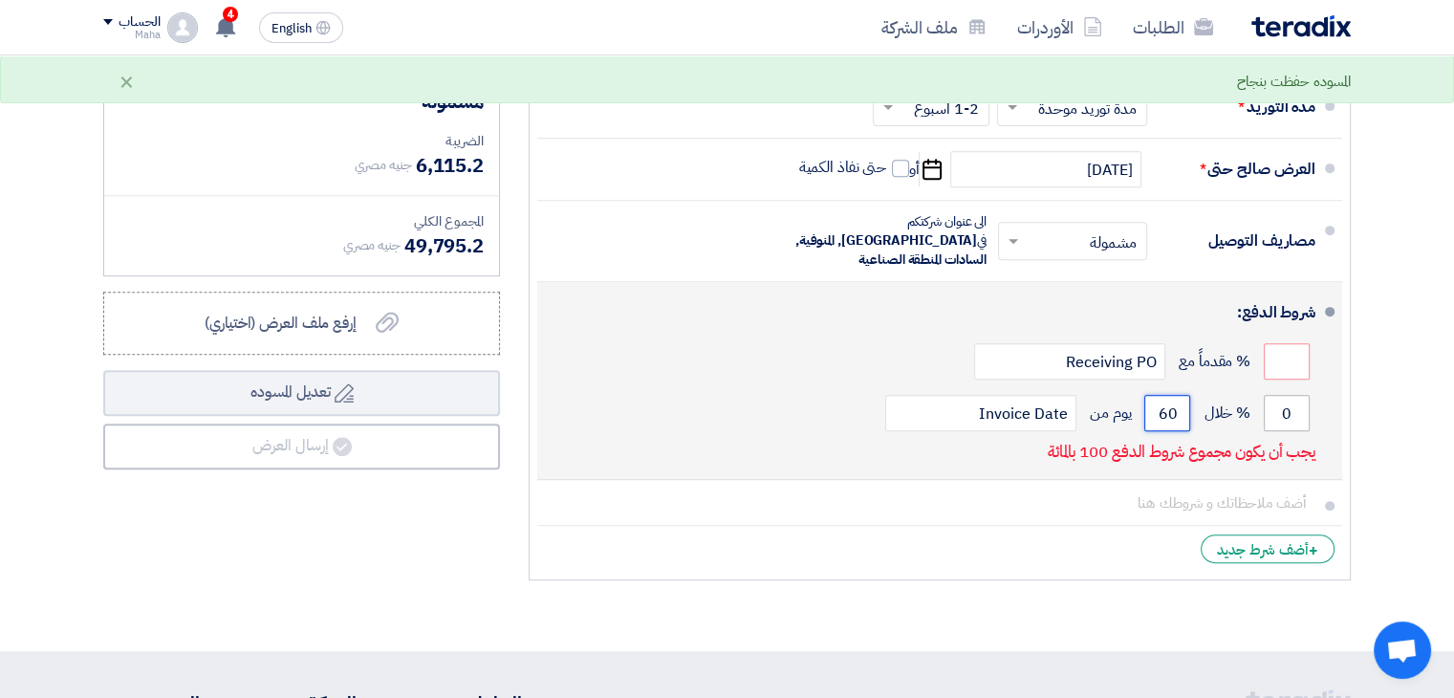
type input "60"
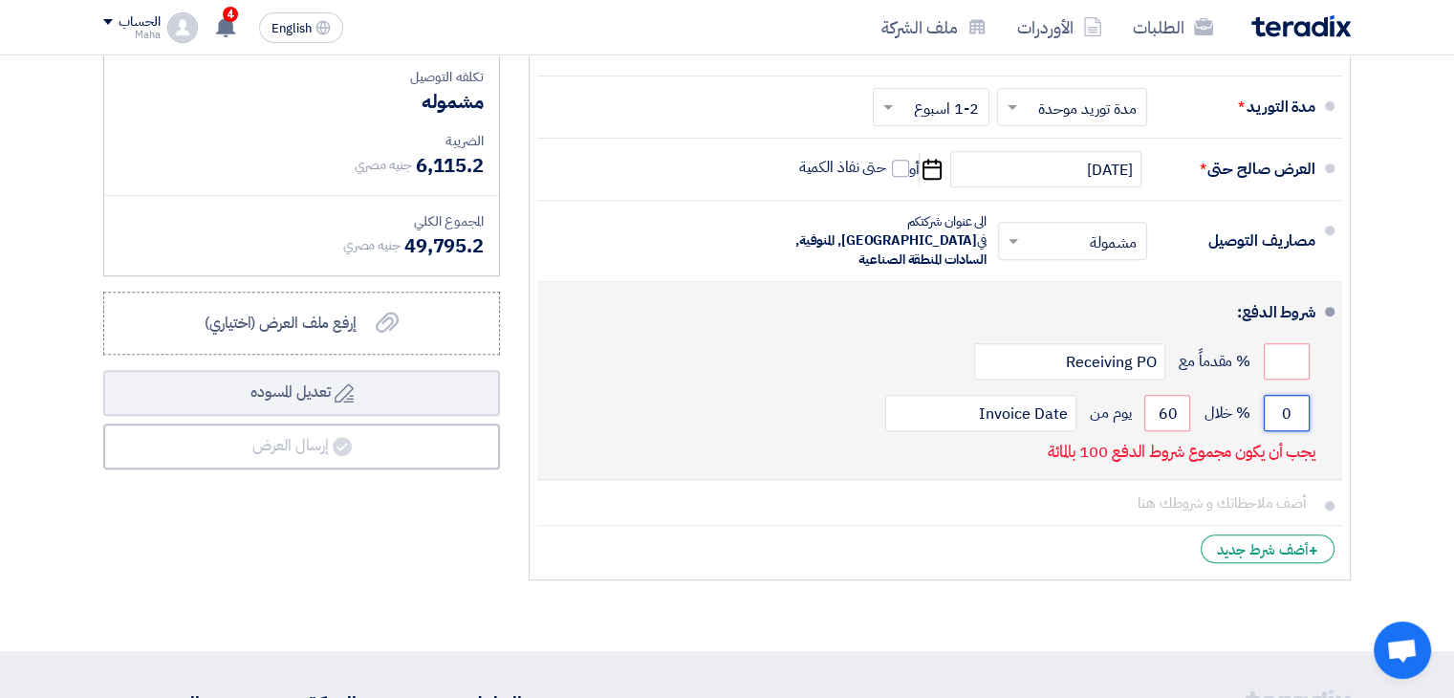
click at [1294, 395] on input "0" at bounding box center [1286, 413] width 46 height 36
click at [1284, 395] on input "0" at bounding box center [1286, 413] width 46 height 36
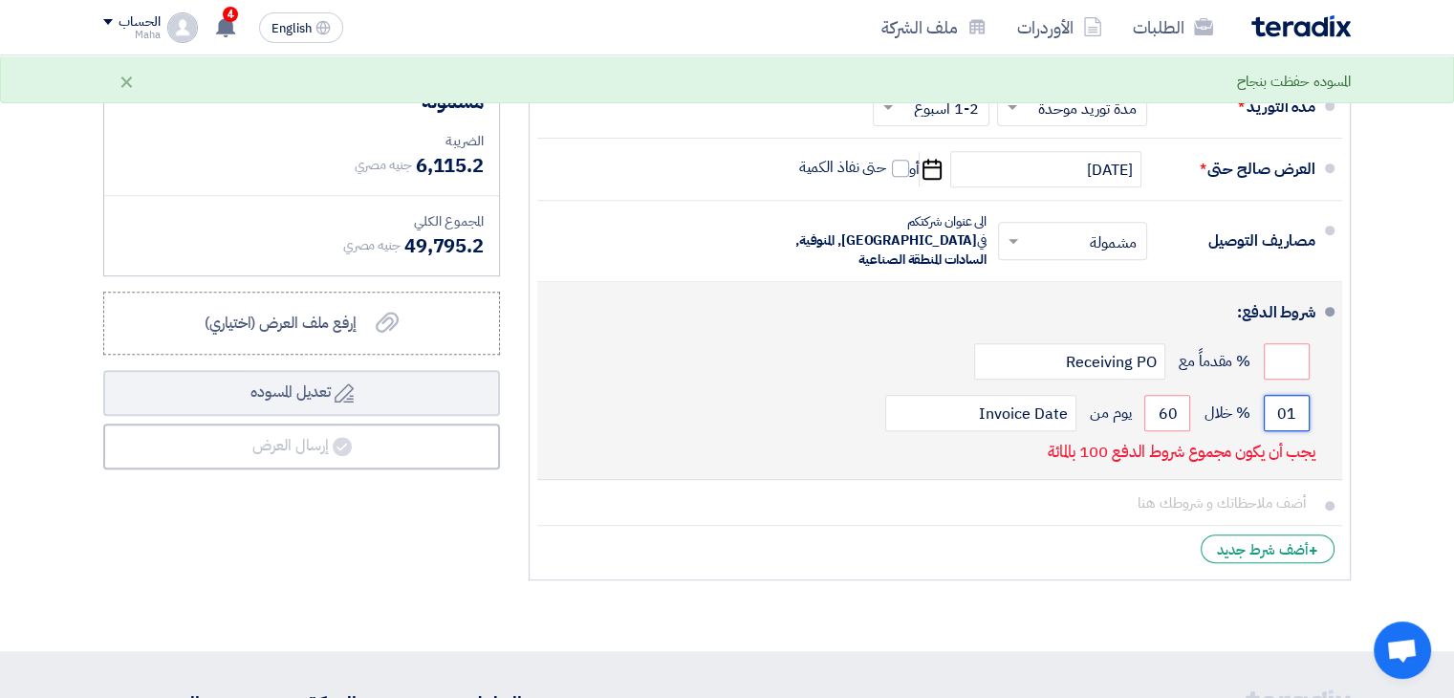
type input "0"
click at [1283, 395] on input "0" at bounding box center [1286, 413] width 46 height 36
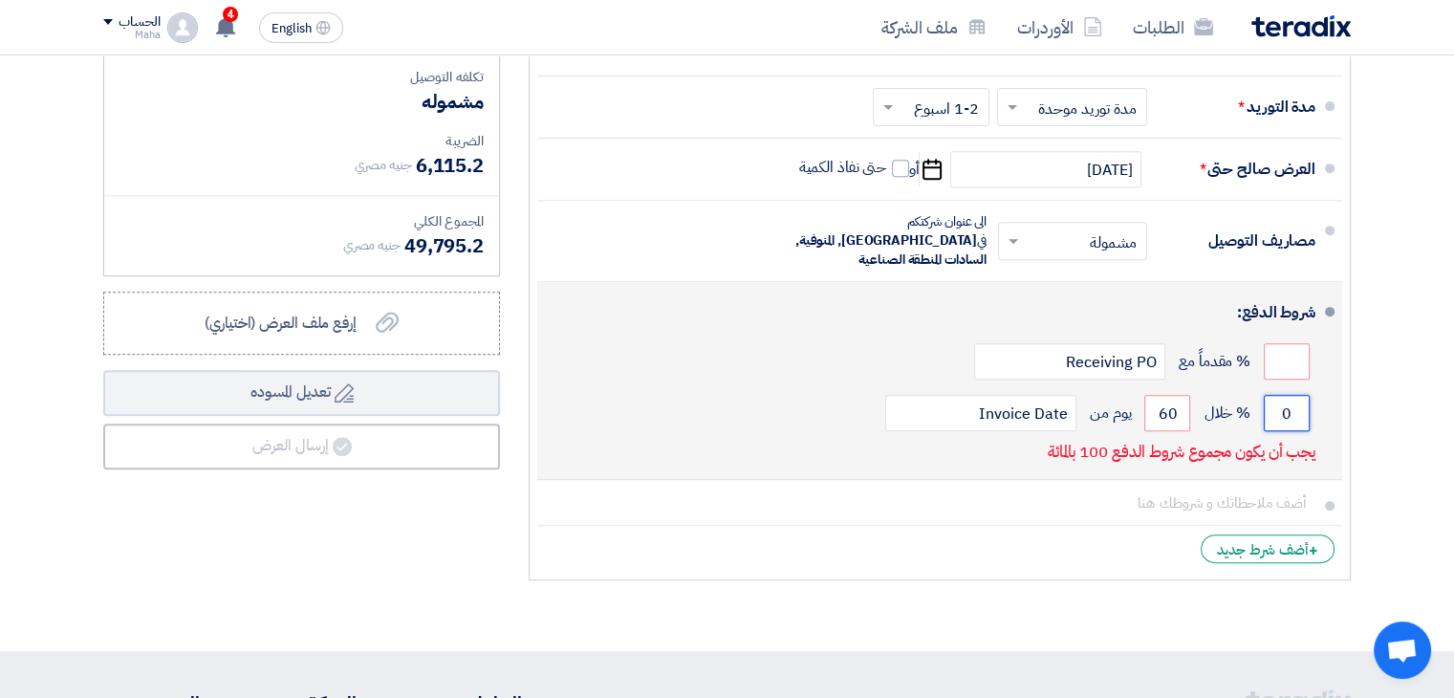
click at [1284, 395] on input "0" at bounding box center [1286, 413] width 46 height 36
click at [1289, 395] on input "0" at bounding box center [1286, 413] width 46 height 36
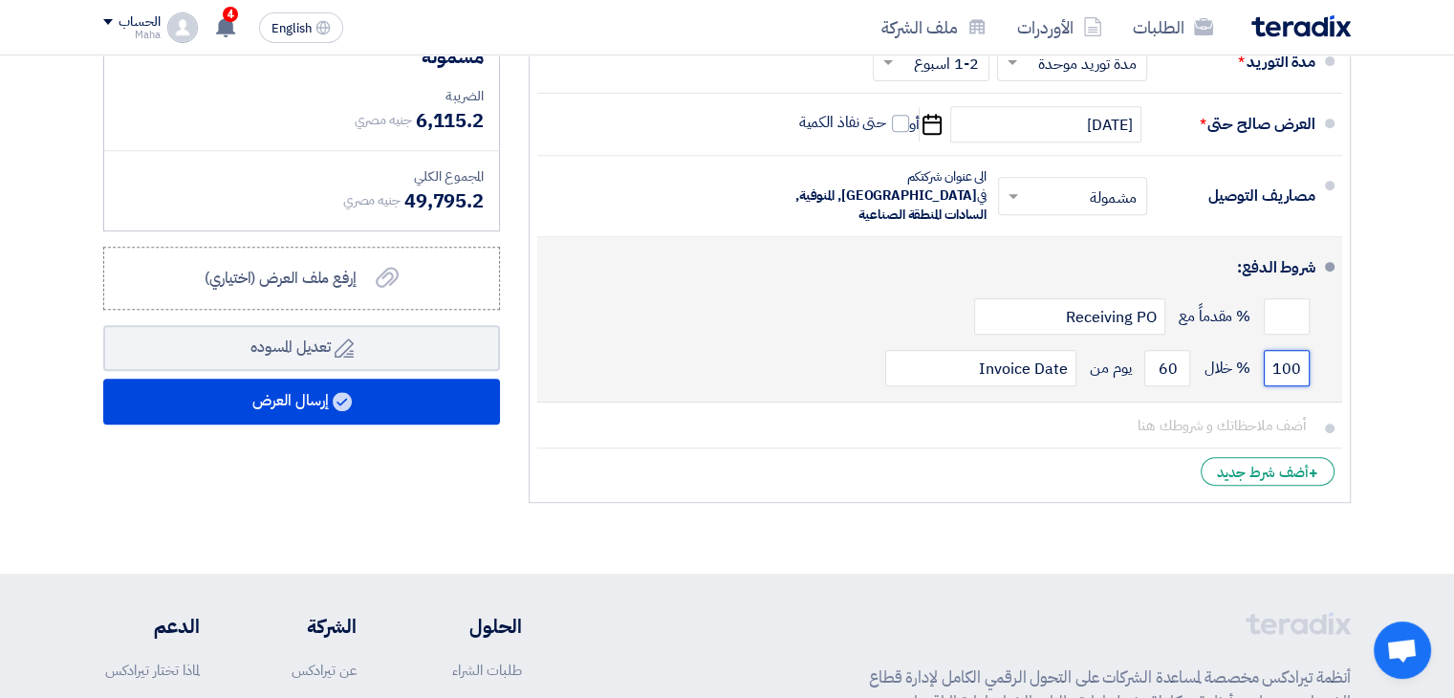
scroll to position [860, 0]
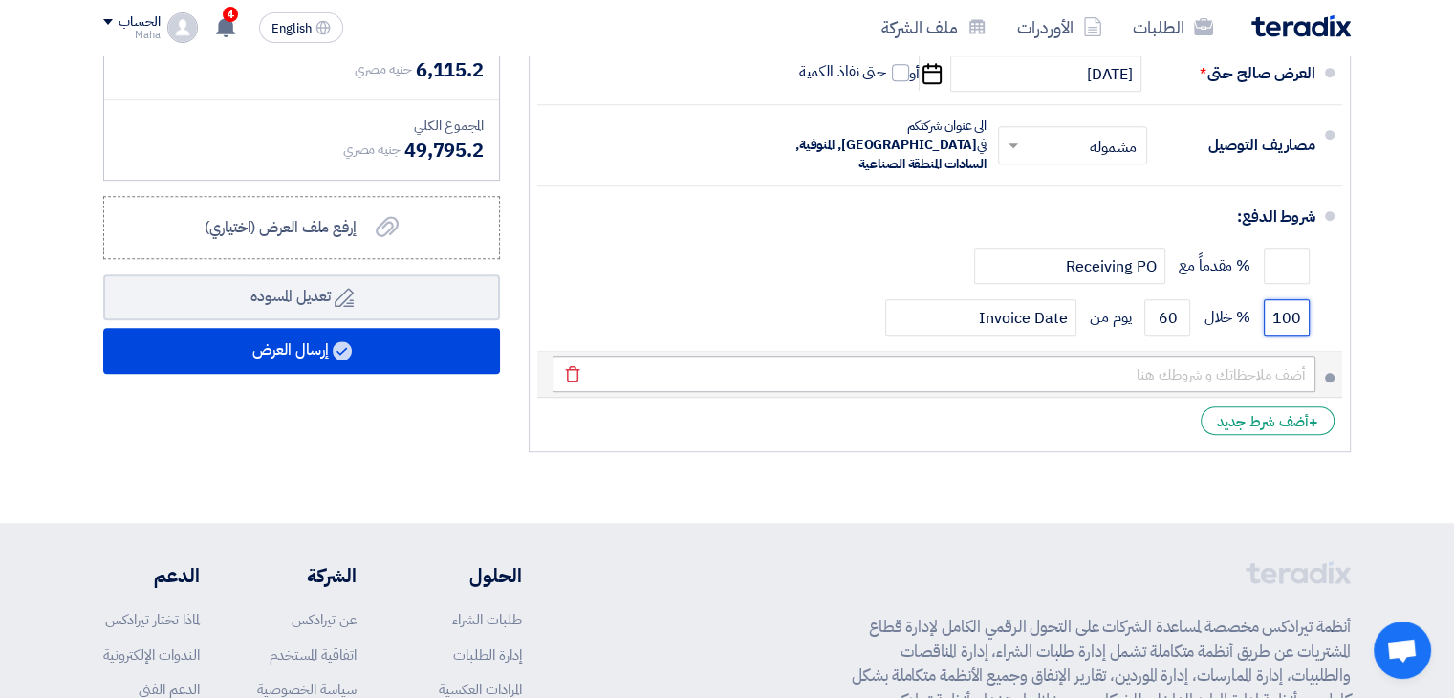
type input "100"
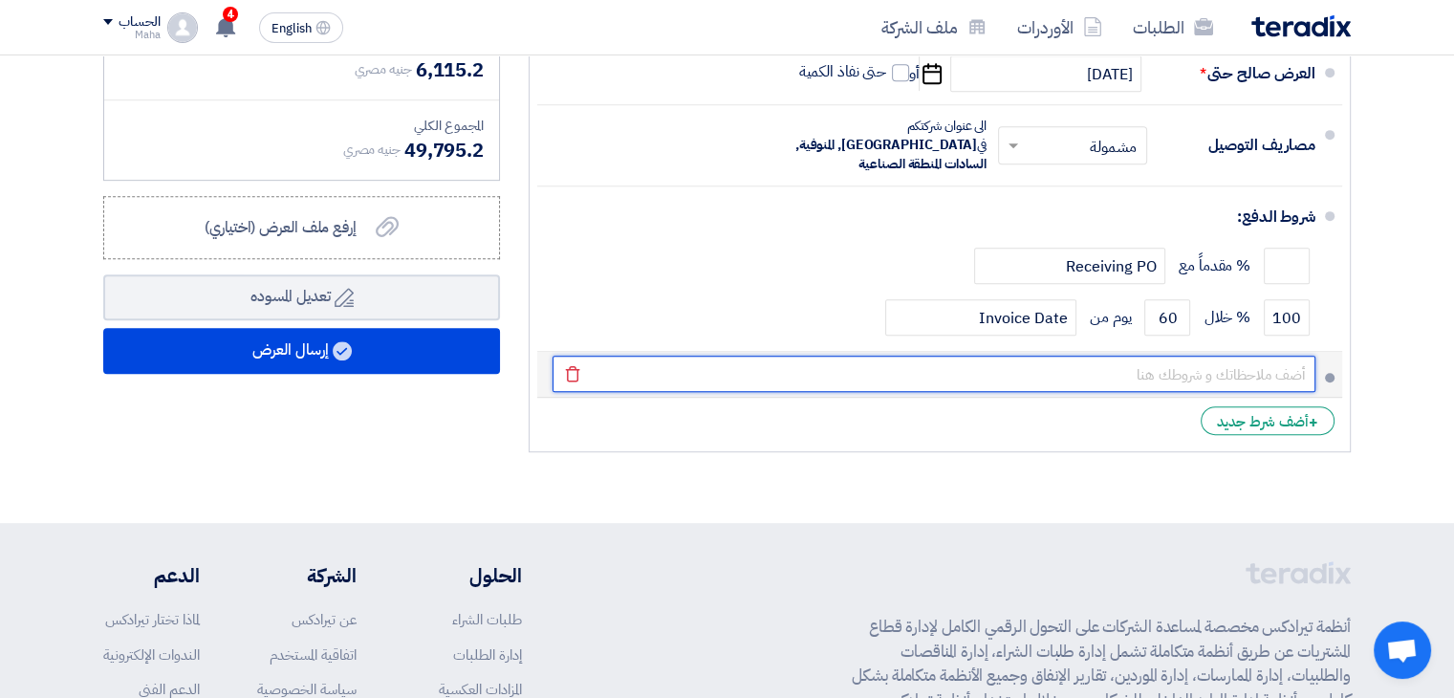
click at [1088, 361] on input "text" at bounding box center [933, 374] width 763 height 36
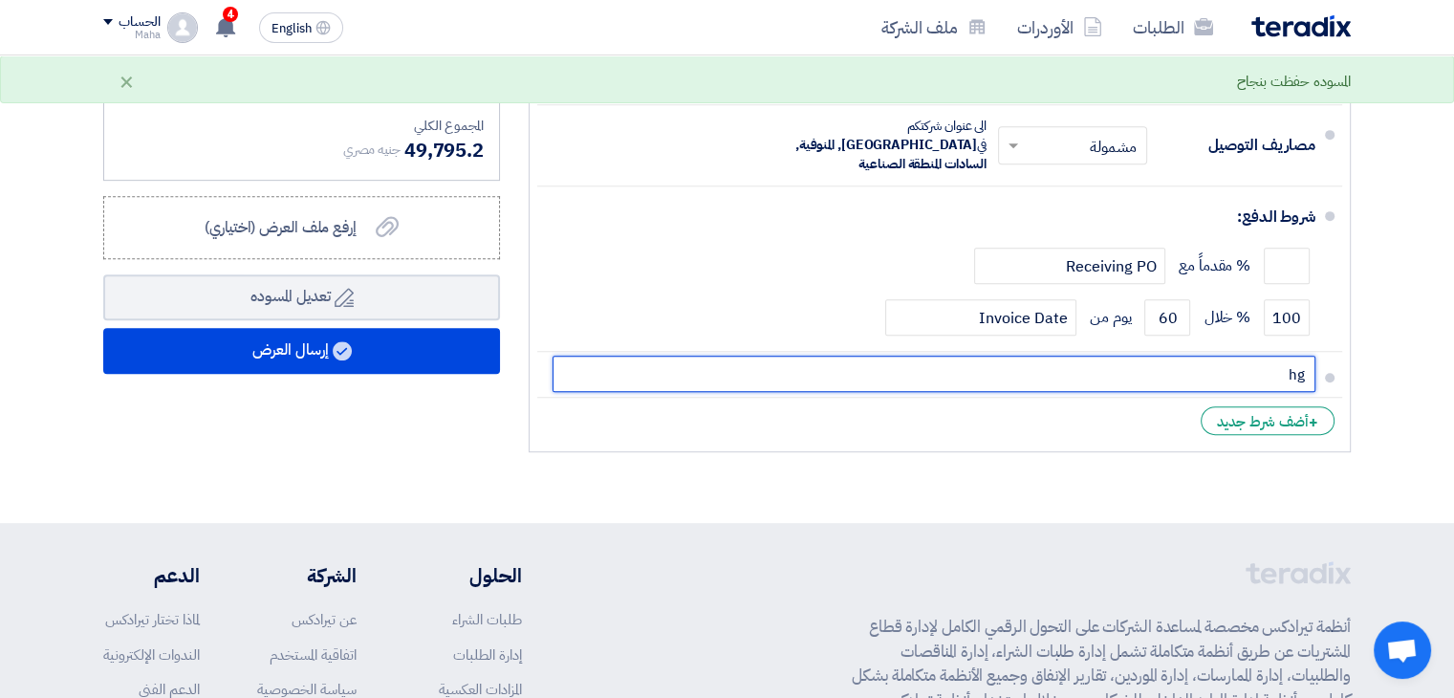
type input "h"
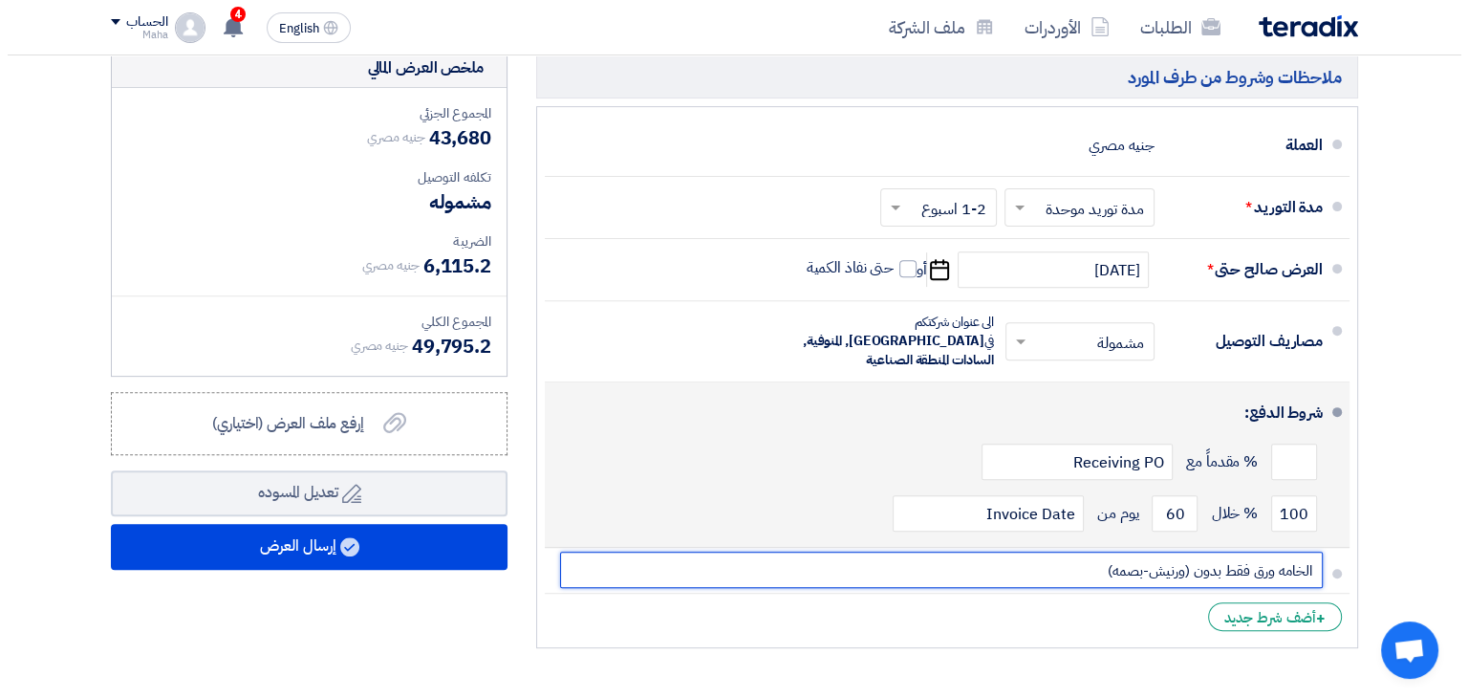
scroll to position [669, 0]
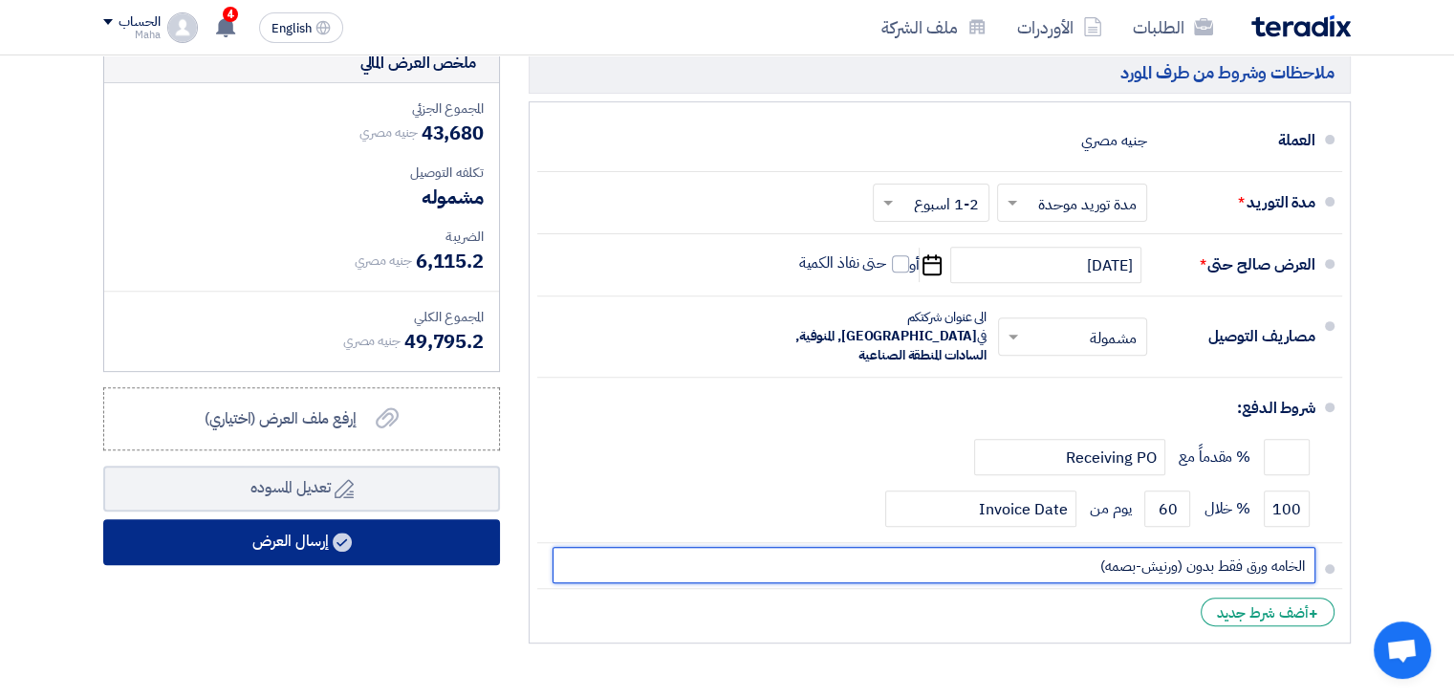
type input "الخامه ورق فقط بدون (ورنيش-بصمه)"
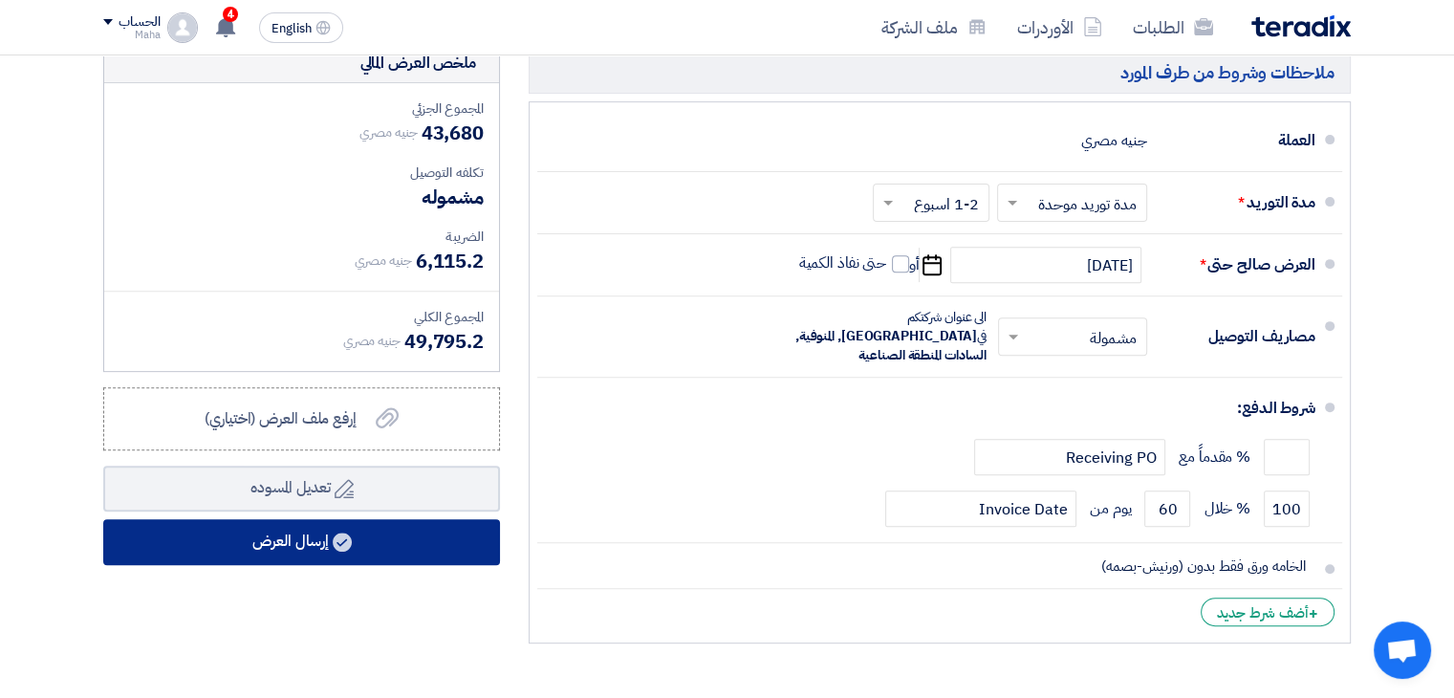
click at [363, 532] on button "إرسال العرض" at bounding box center [301, 542] width 397 height 46
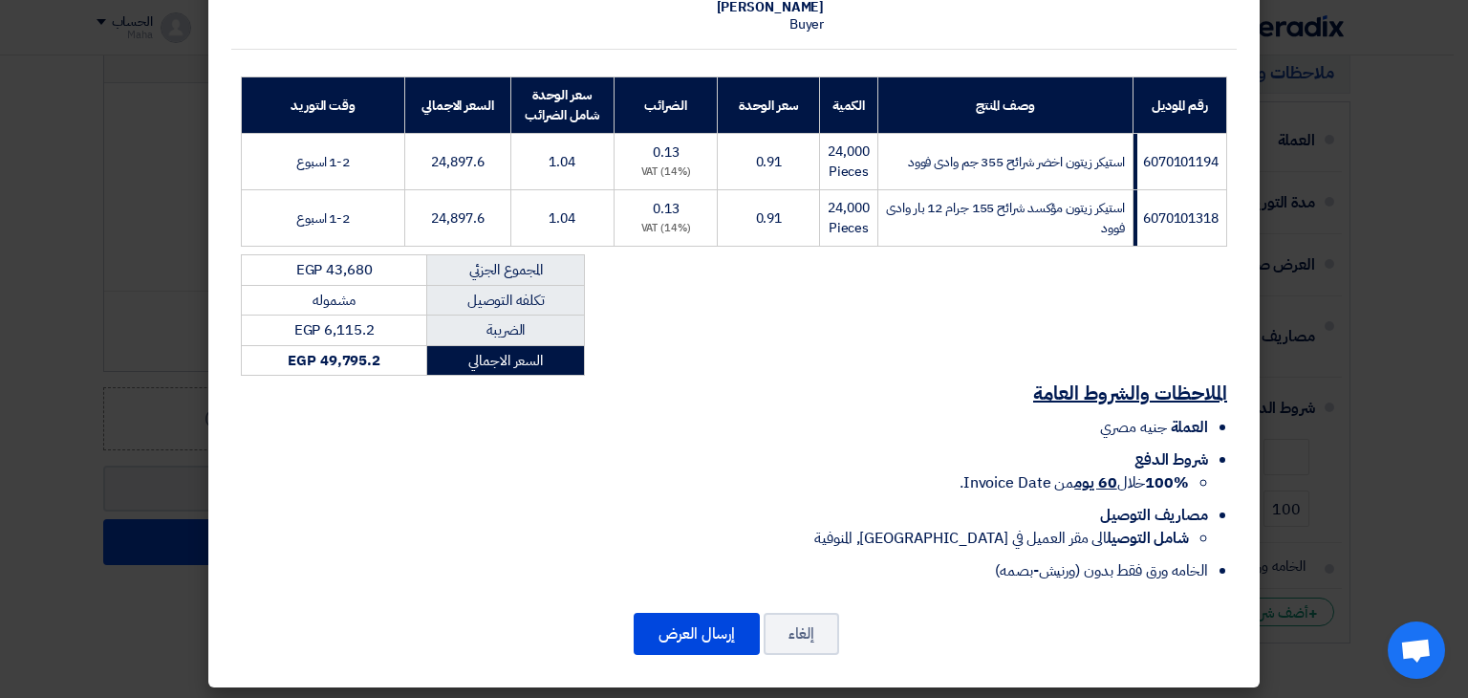
scroll to position [233, 0]
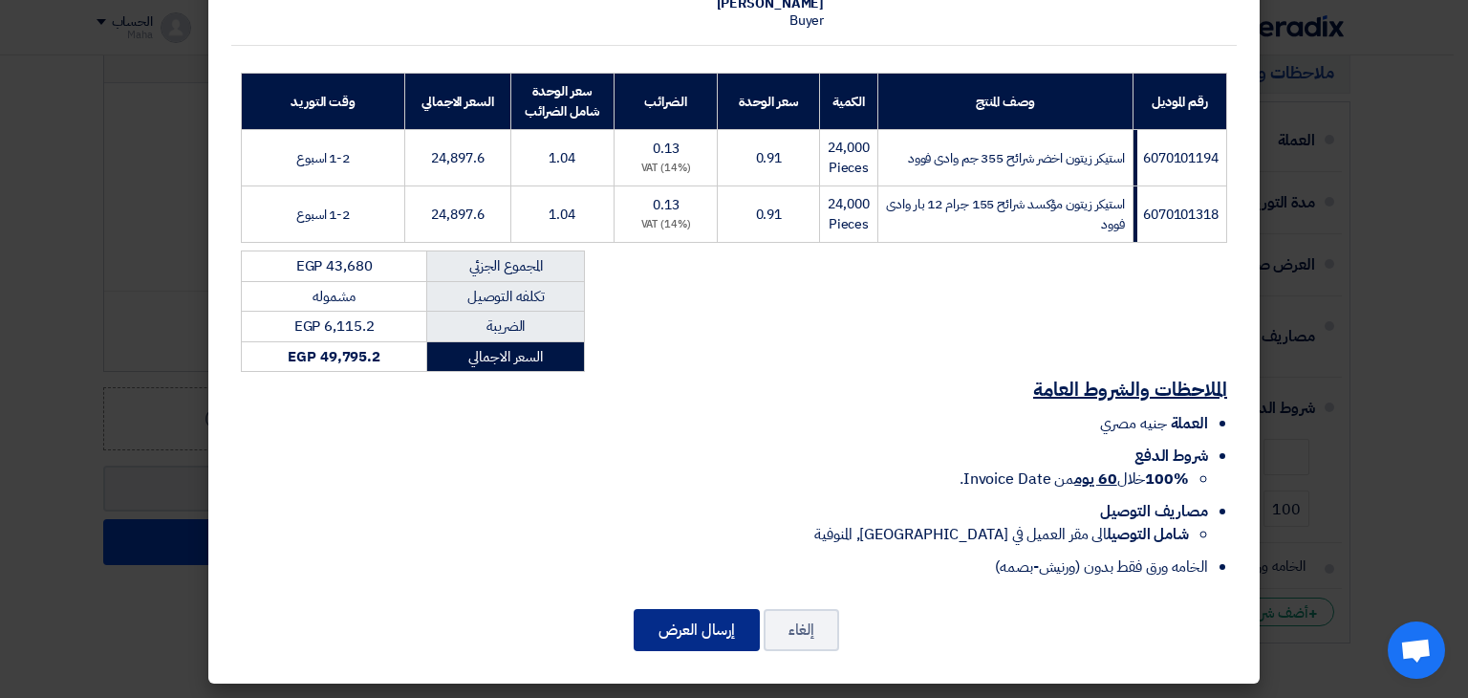
click at [711, 630] on button "إرسال العرض" at bounding box center [697, 630] width 126 height 42
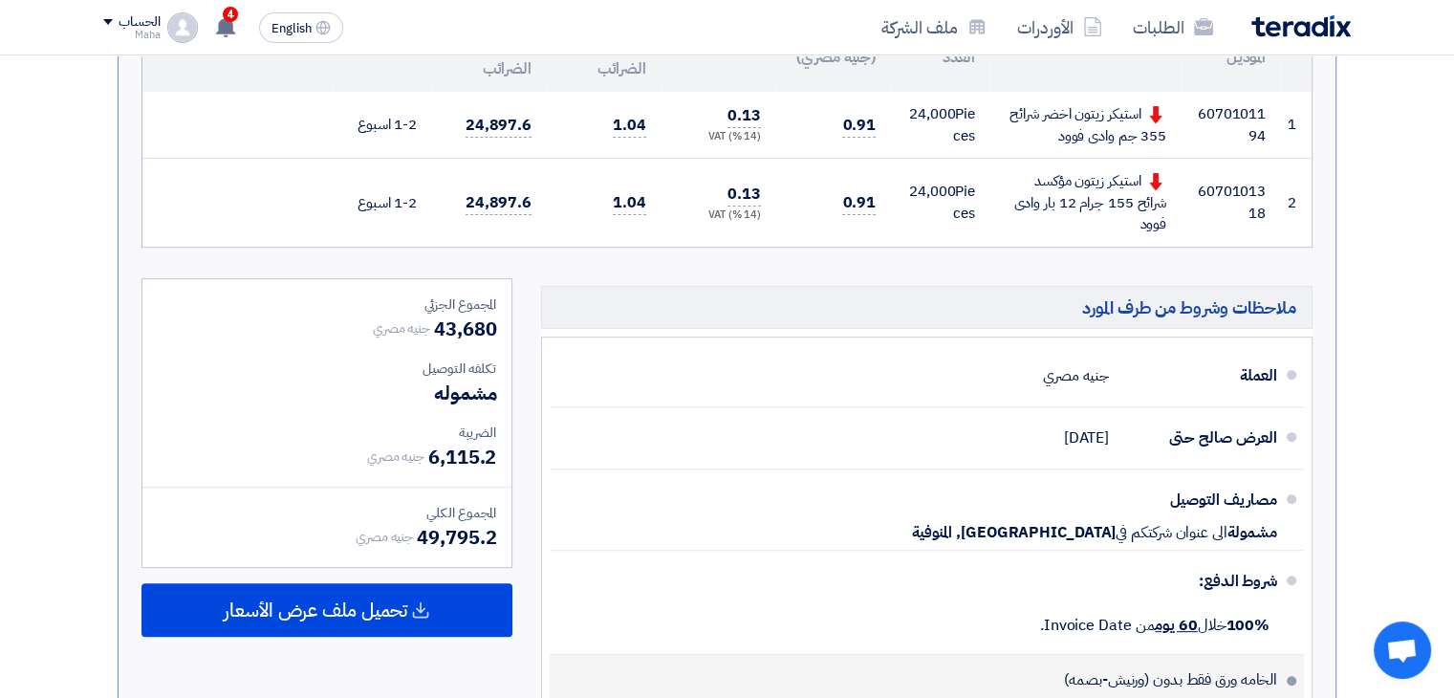
scroll to position [773, 0]
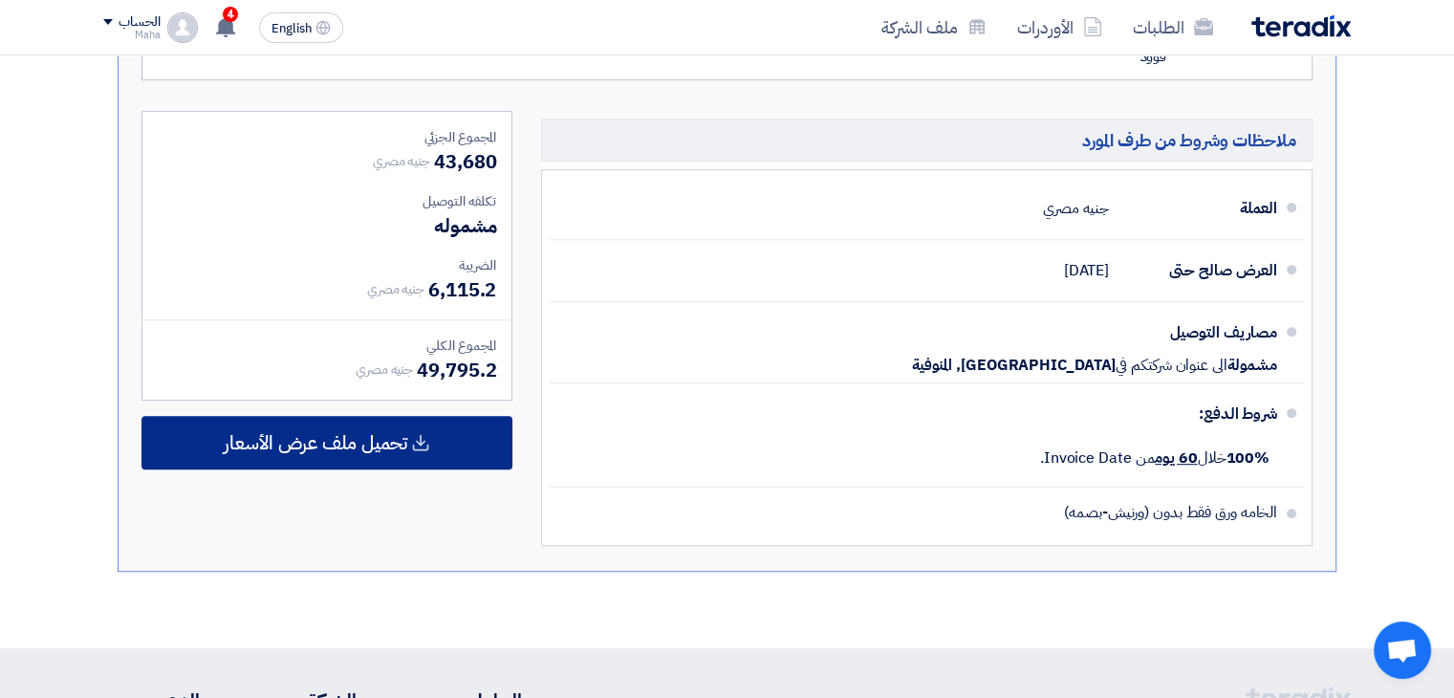
click at [423, 440] on icon at bounding box center [420, 442] width 19 height 19
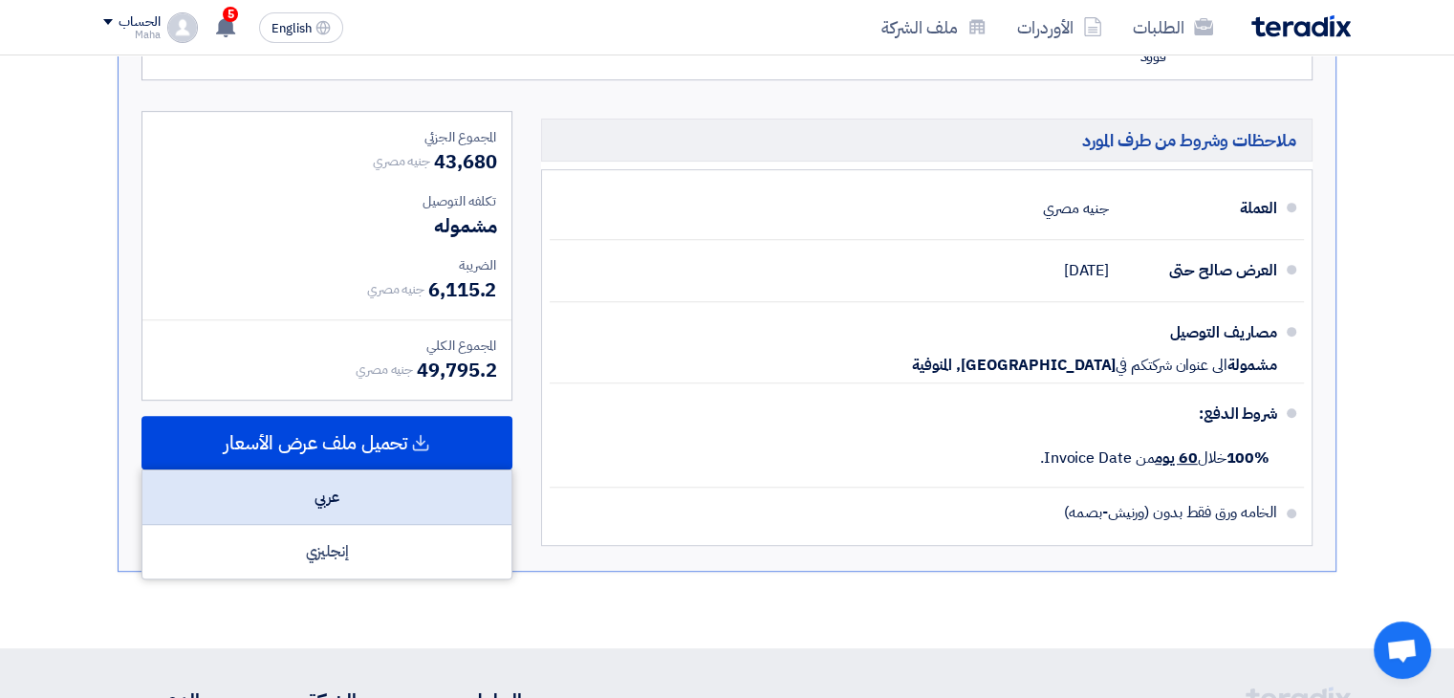
click at [409, 486] on div "عربي" at bounding box center [326, 497] width 369 height 54
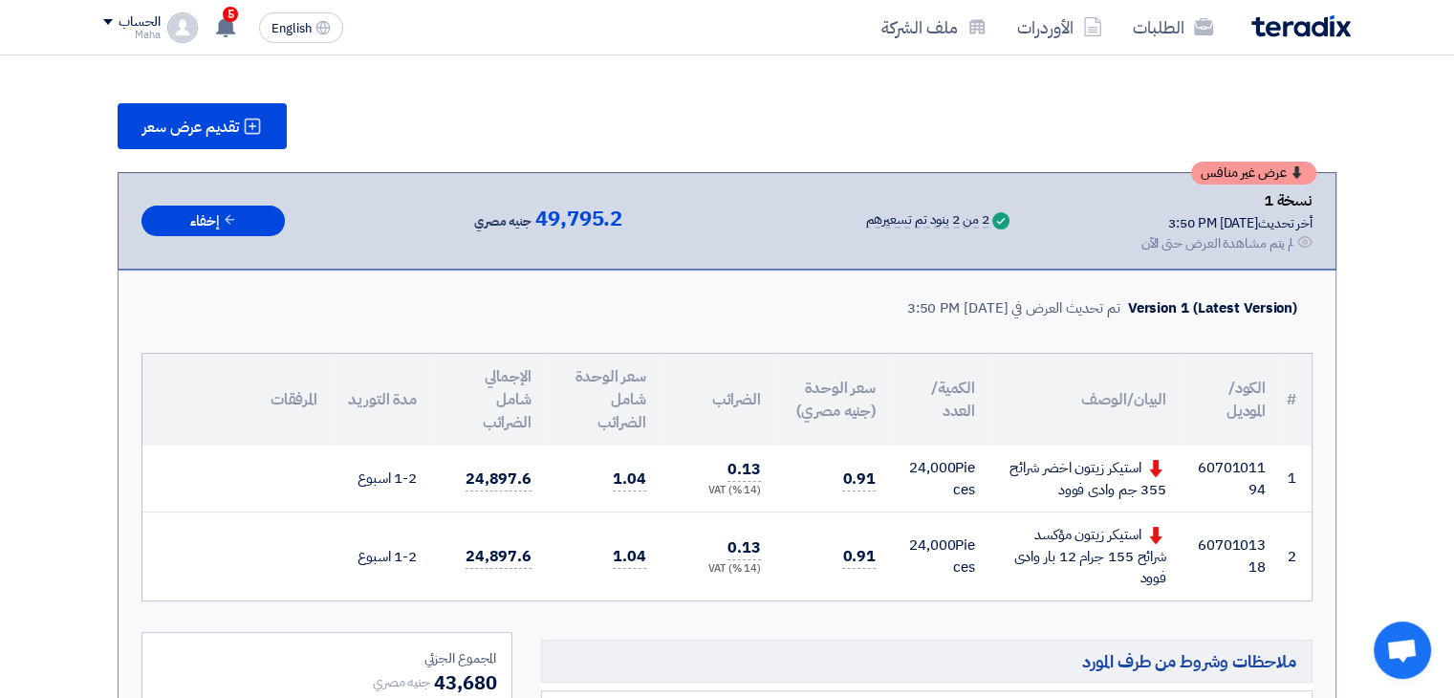
scroll to position [200, 0]
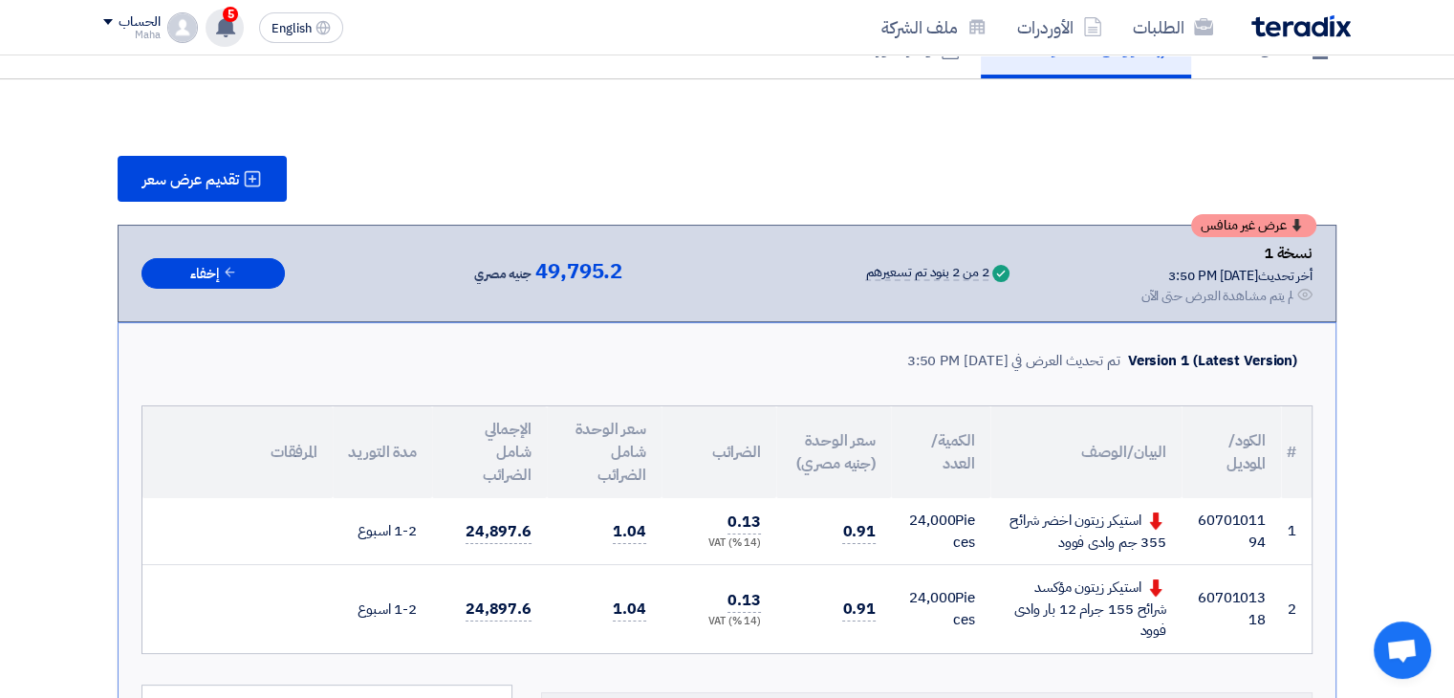
click at [220, 21] on use at bounding box center [225, 26] width 19 height 21
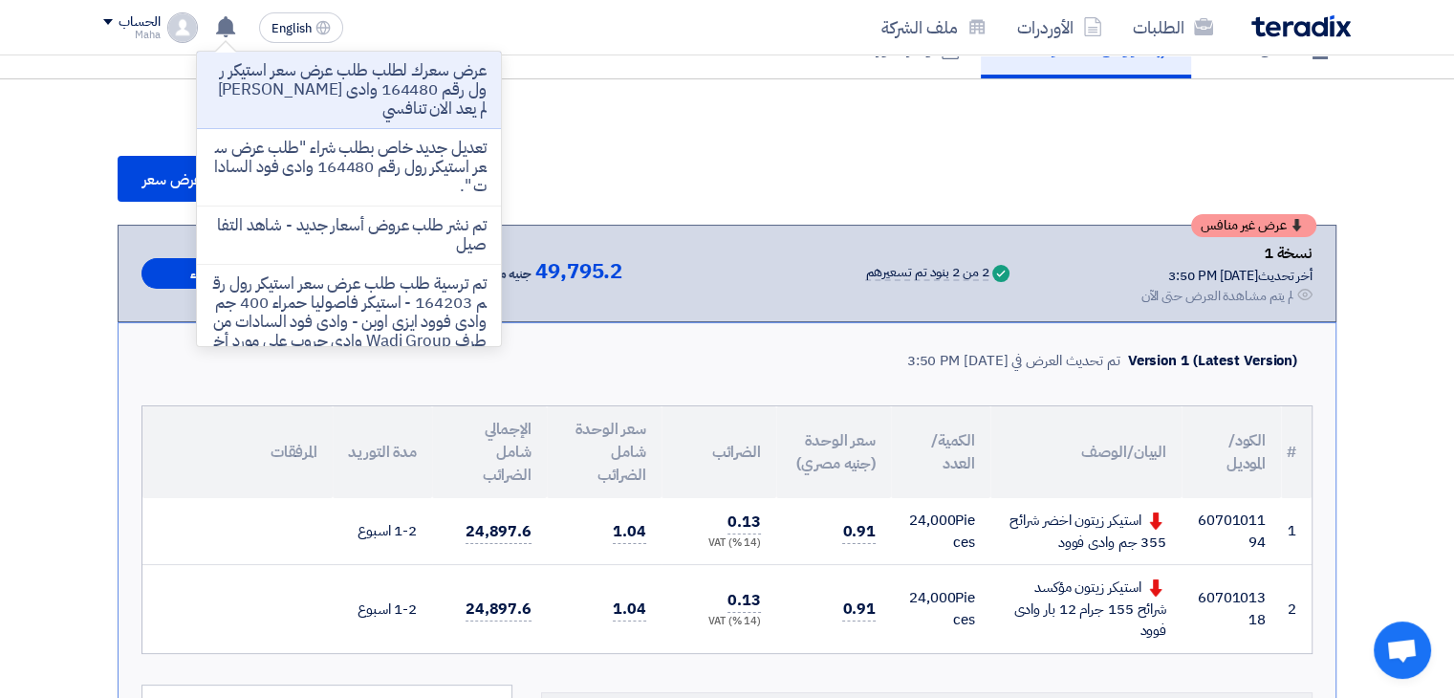
click at [600, 144] on section "تقديم عرض سعر عرض غير منافس نسخة 1 أخر تحديث [DATE] 3:50 PM Offer is Seen لم يت…" at bounding box center [726, 651] width 1247 height 1066
